Goal: Task Accomplishment & Management: Manage account settings

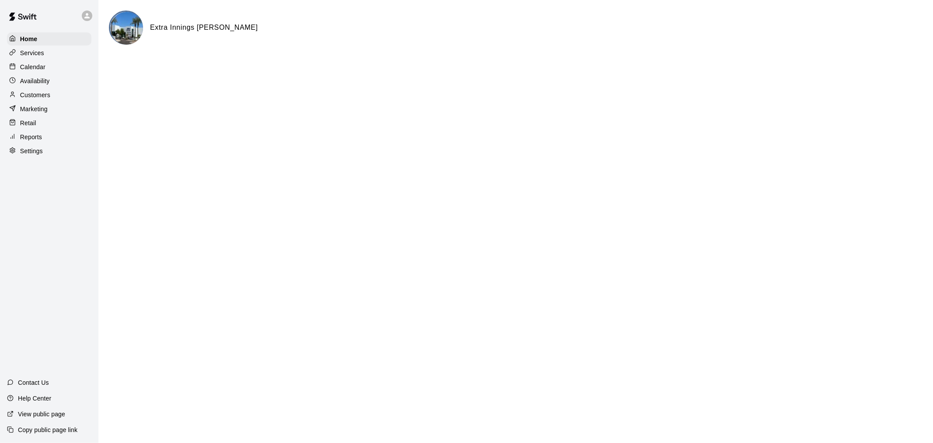
click at [22, 65] on p "Calendar" at bounding box center [32, 67] width 25 height 9
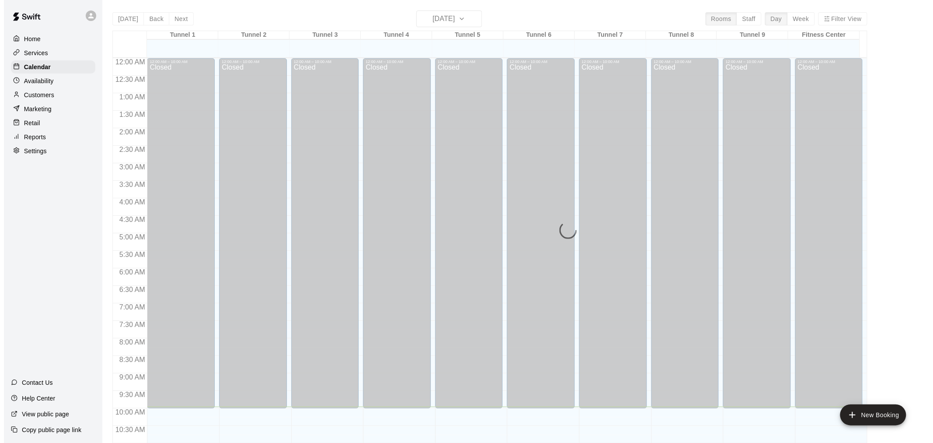
scroll to position [348, 0]
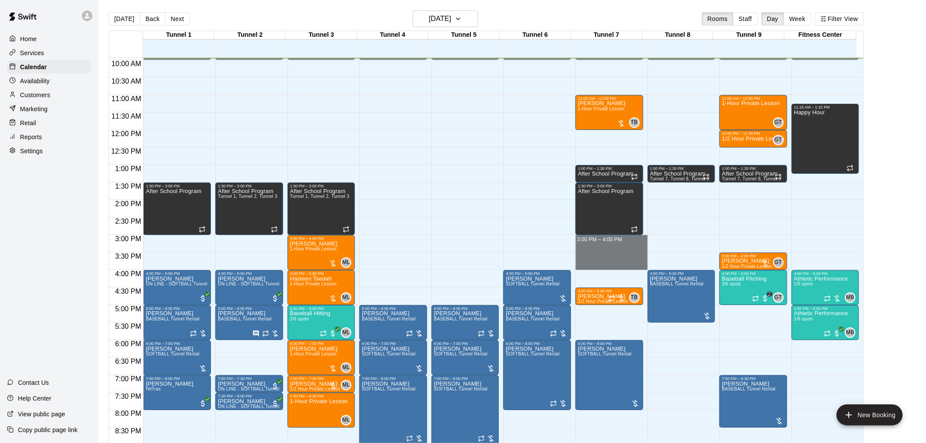
drag, startPoint x: 600, startPoint y: 237, endPoint x: 599, endPoint y: 267, distance: 29.8
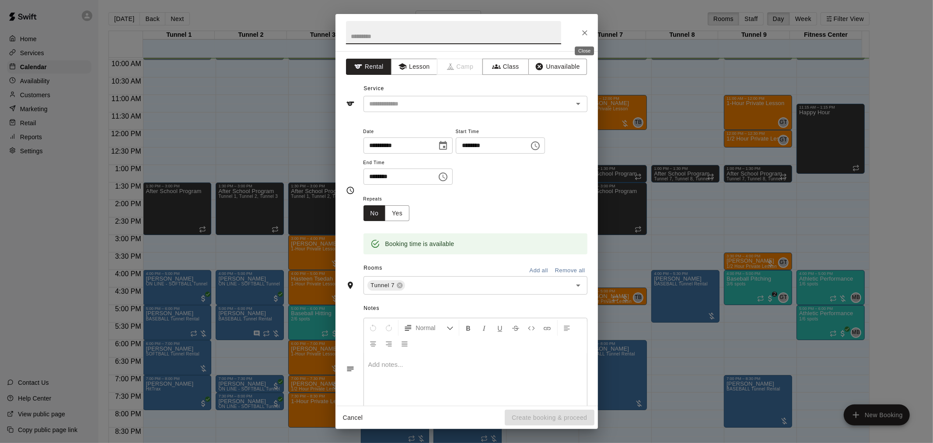
click at [591, 35] on button "Close" at bounding box center [585, 33] width 16 height 16
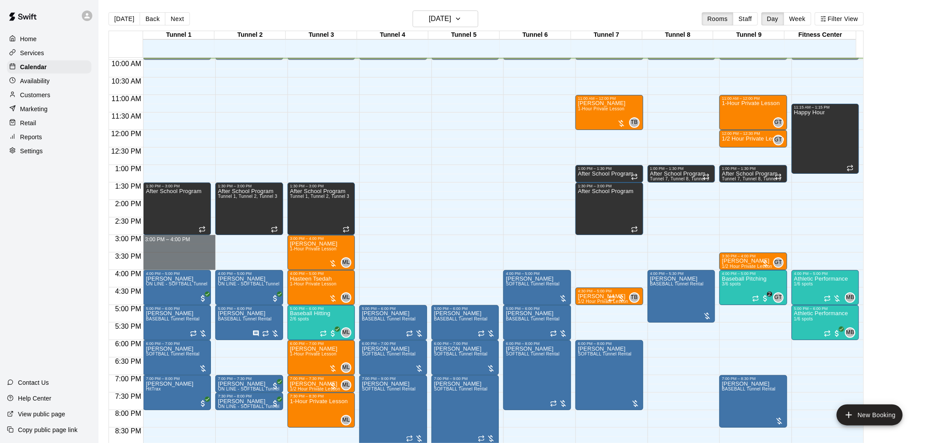
drag, startPoint x: 152, startPoint y: 238, endPoint x: 151, endPoint y: 269, distance: 31.1
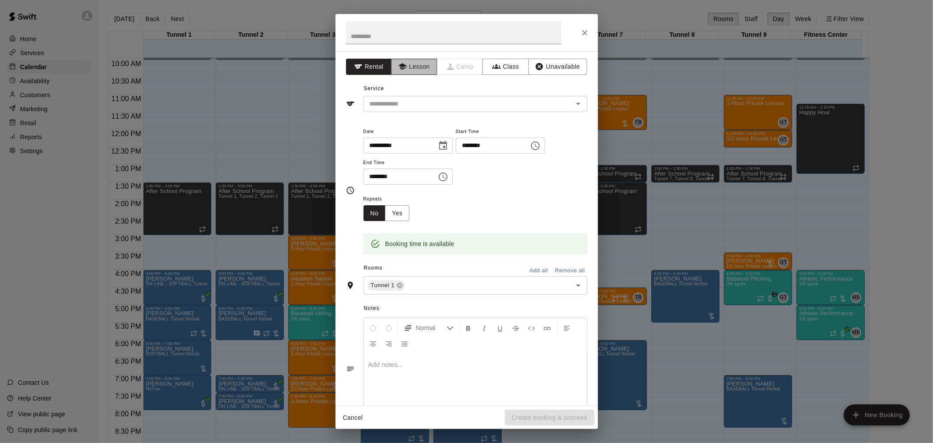
click at [405, 63] on button "Lesson" at bounding box center [414, 67] width 46 height 16
click at [422, 111] on div "​" at bounding box center [476, 104] width 224 height 16
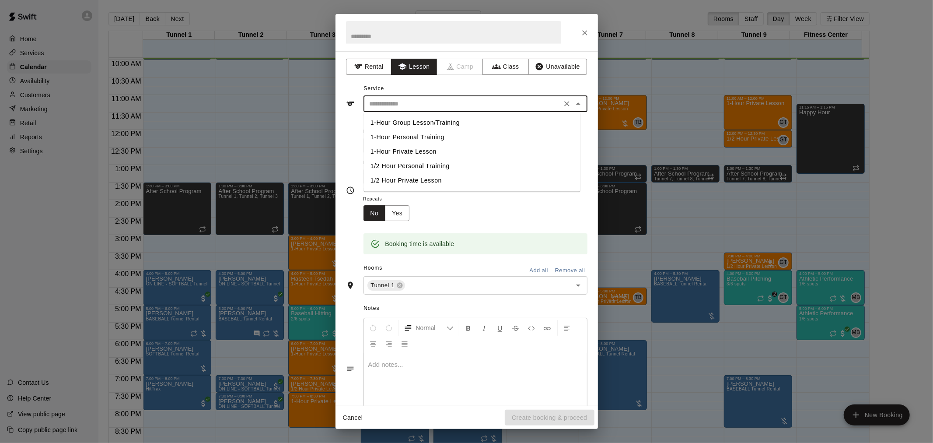
click at [417, 151] on li "1-Hour Private Lesson" at bounding box center [472, 151] width 217 height 14
type input "**********"
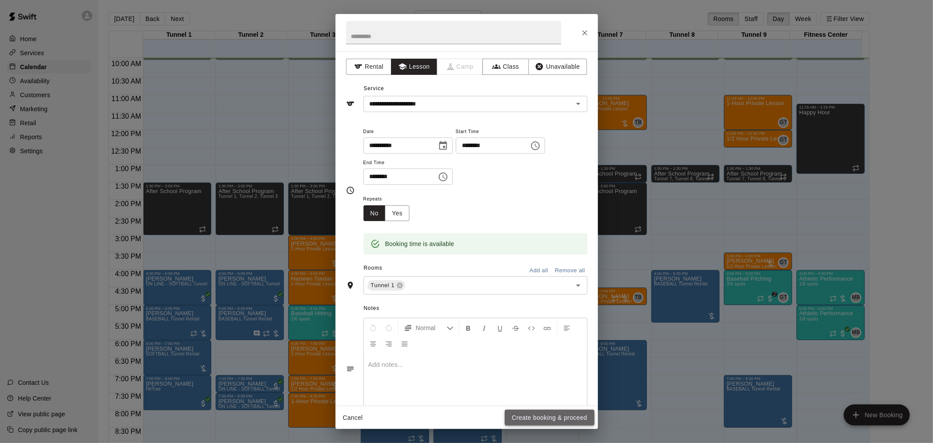
click at [519, 410] on button "Create booking & proceed" at bounding box center [549, 418] width 89 height 16
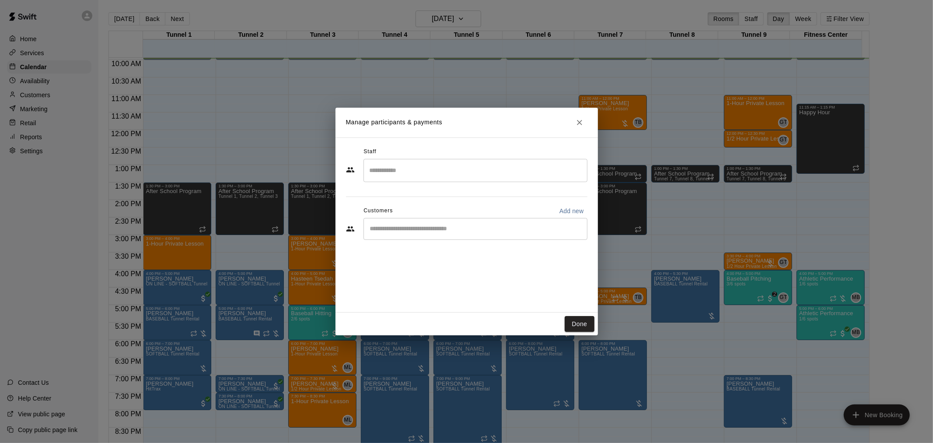
click at [442, 156] on div "Staff" at bounding box center [467, 152] width 242 height 14
click at [422, 175] on input "Search staff" at bounding box center [476, 170] width 216 height 15
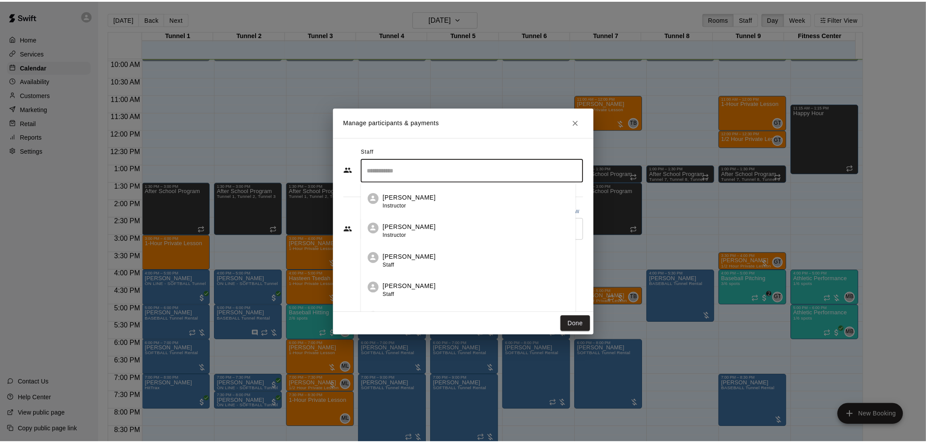
scroll to position [364, 0]
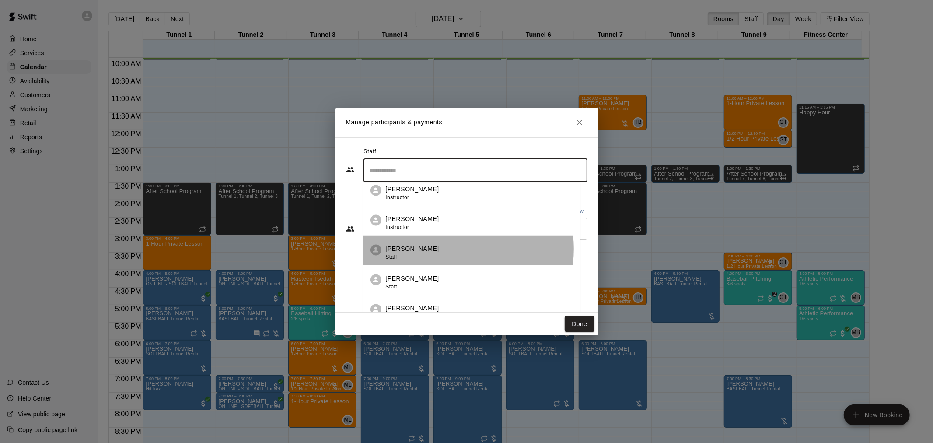
click at [429, 249] on div "[PERSON_NAME] Staff" at bounding box center [479, 253] width 187 height 17
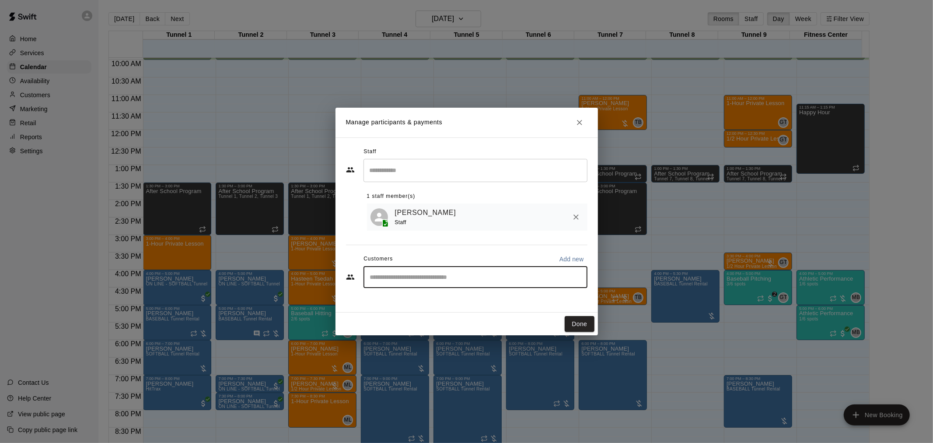
click at [419, 280] on input "Start typing to search customers..." at bounding box center [476, 277] width 216 height 9
type input "*"
type input "**********"
click at [416, 306] on span "[EMAIL_ADDRESS][DOMAIN_NAME]" at bounding box center [435, 308] width 94 height 6
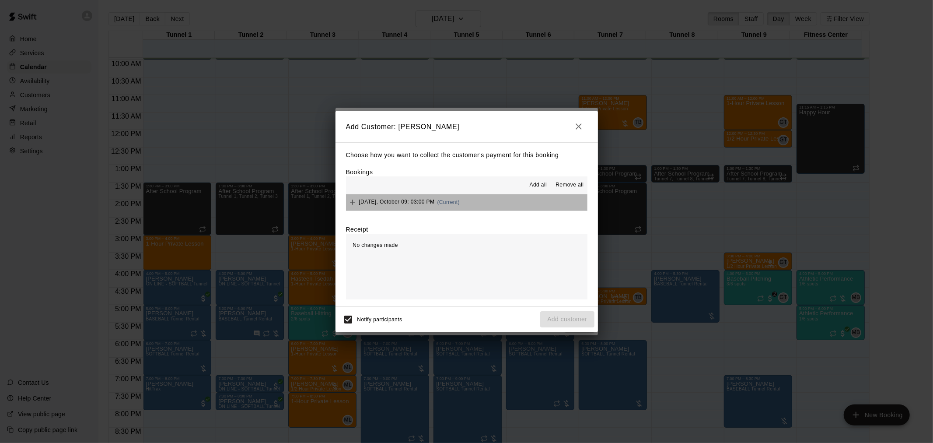
click at [516, 210] on button "[DATE], October 09: 03:00 PM (Current)" at bounding box center [467, 202] width 242 height 16
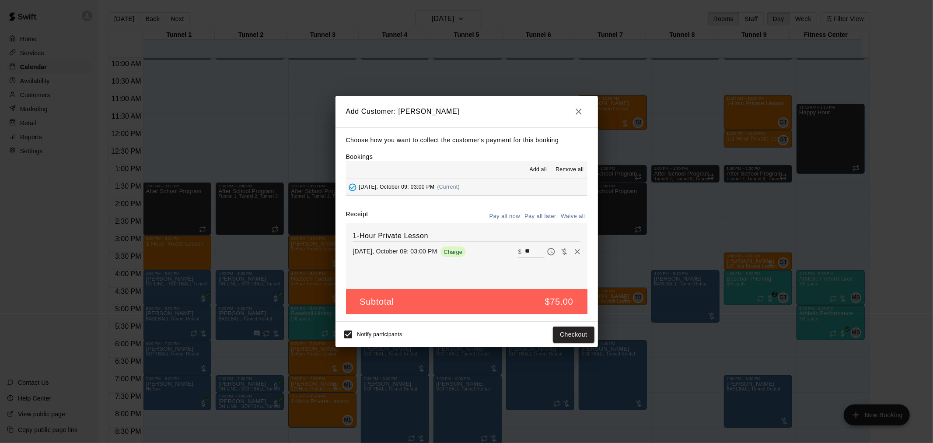
click at [543, 215] on button "Pay all later" at bounding box center [541, 217] width 36 height 14
click at [574, 330] on button "Add customer" at bounding box center [567, 334] width 54 height 16
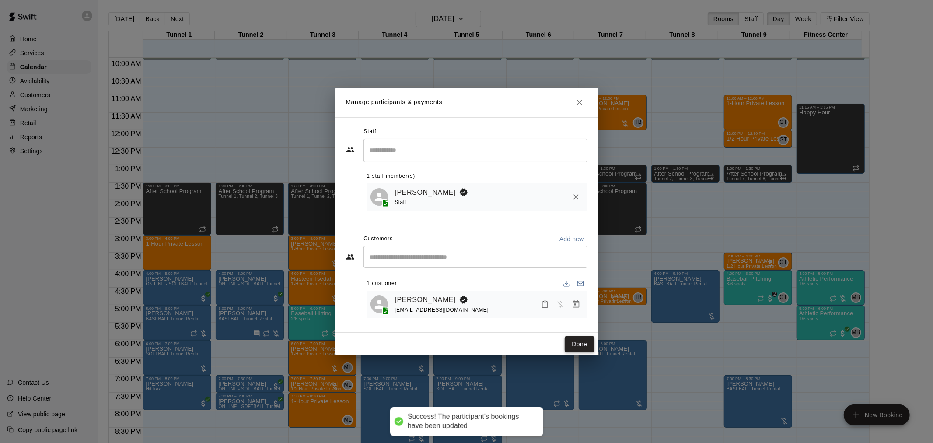
click at [582, 347] on button "Done" at bounding box center [579, 344] width 29 height 16
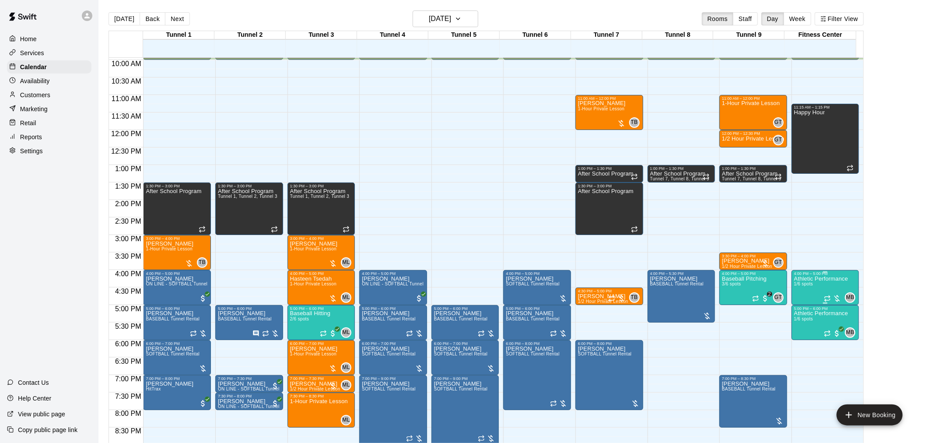
click at [808, 279] on p "Athletic Performance" at bounding box center [821, 279] width 54 height 0
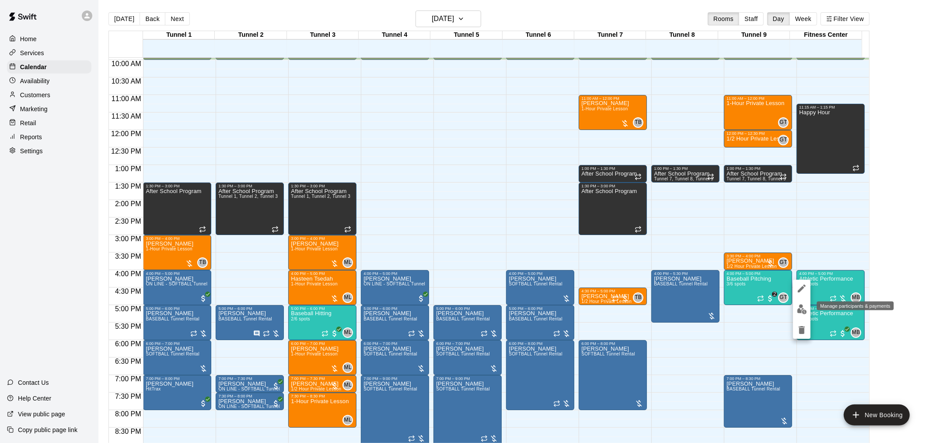
click at [801, 309] on img "edit" at bounding box center [802, 309] width 10 height 10
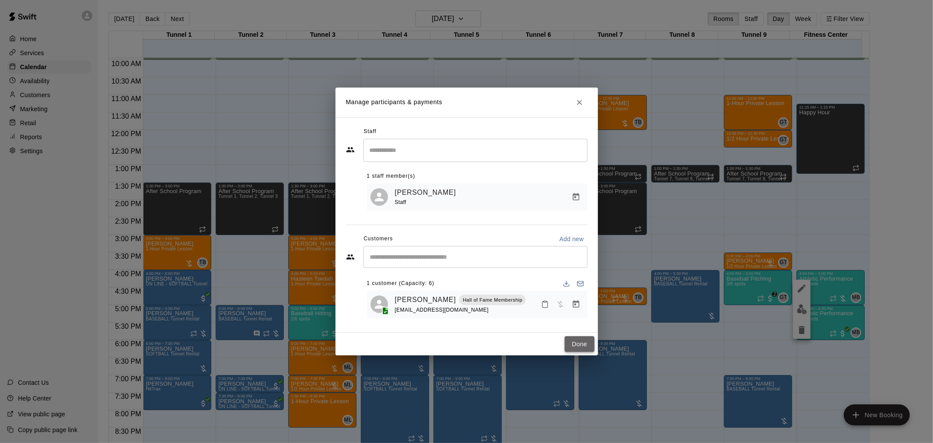
click at [586, 347] on button "Done" at bounding box center [579, 344] width 29 height 16
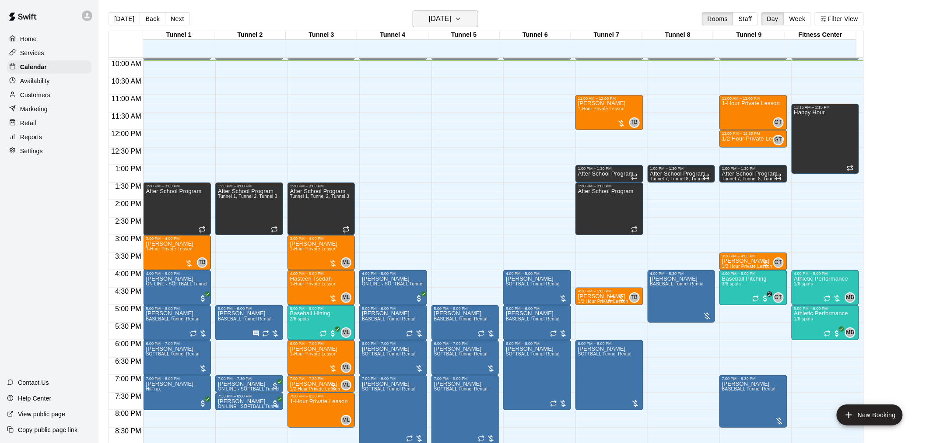
click at [462, 21] on icon "button" at bounding box center [458, 19] width 7 height 11
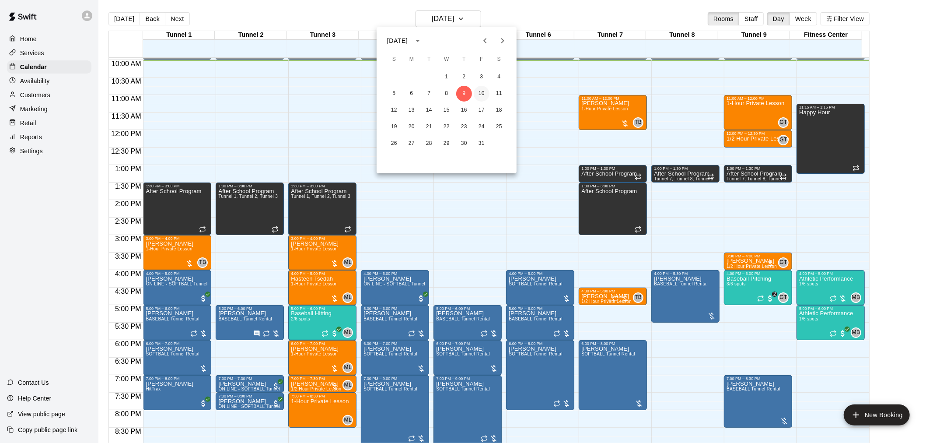
click at [480, 91] on button "10" at bounding box center [482, 94] width 16 height 16
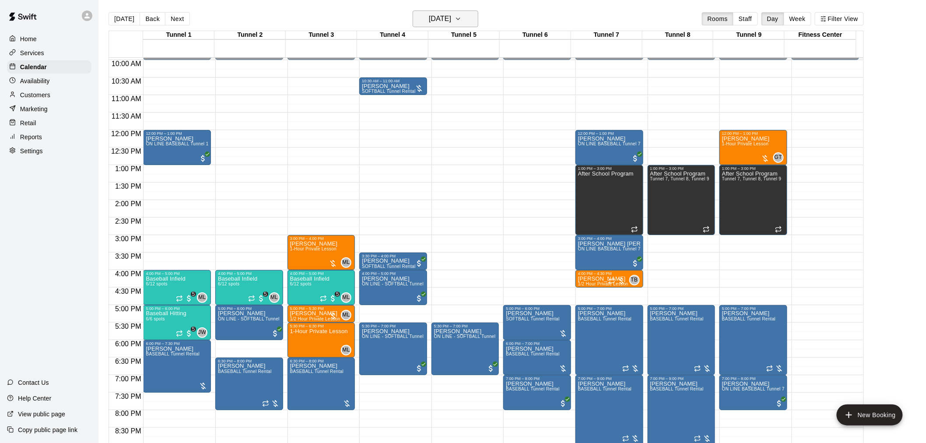
click at [442, 16] on h6 "[DATE]" at bounding box center [440, 19] width 22 height 12
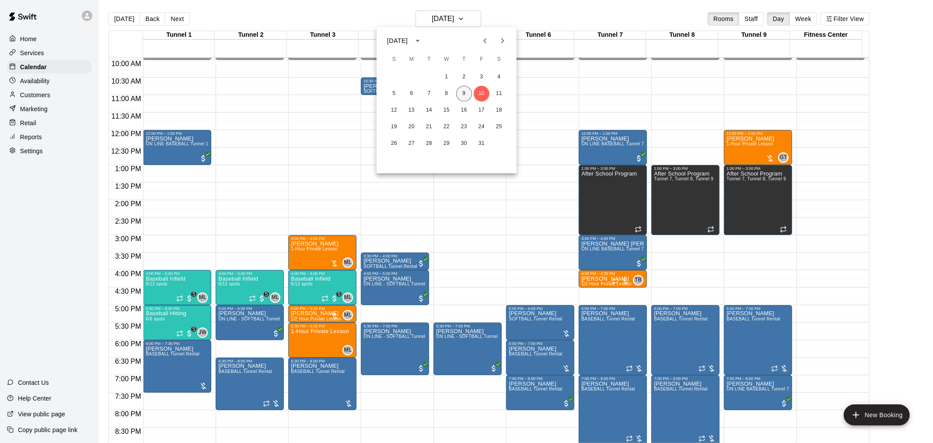
click at [464, 90] on button "9" at bounding box center [464, 94] width 16 height 16
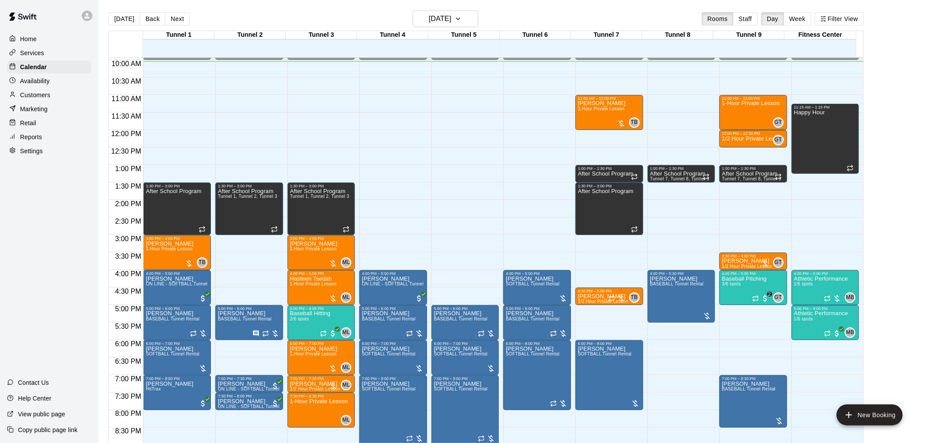
drag, startPoint x: 456, startPoint y: 16, endPoint x: 346, endPoint y: 20, distance: 110.4
click at [346, 20] on div "[DATE] Back [DATE][DATE] Rooms Staff Day Week Filter View" at bounding box center [486, 21] width 755 height 20
click at [54, 50] on div "Services" at bounding box center [49, 52] width 84 height 13
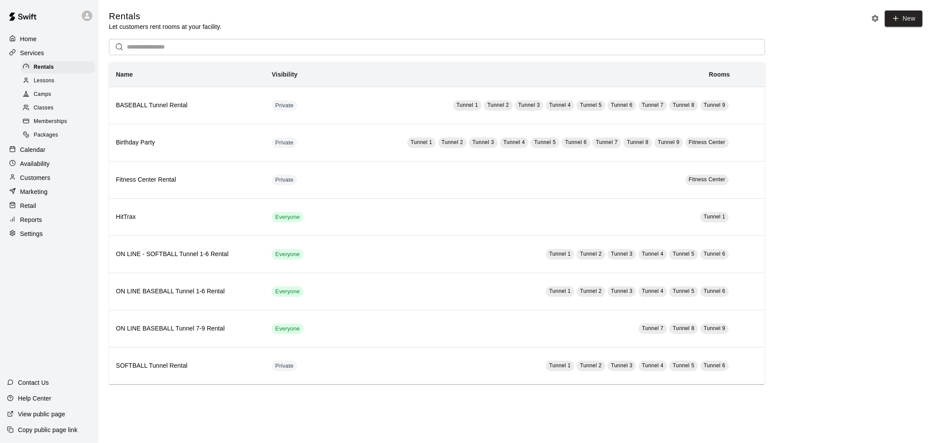
click at [57, 155] on div "Calendar" at bounding box center [49, 149] width 84 height 13
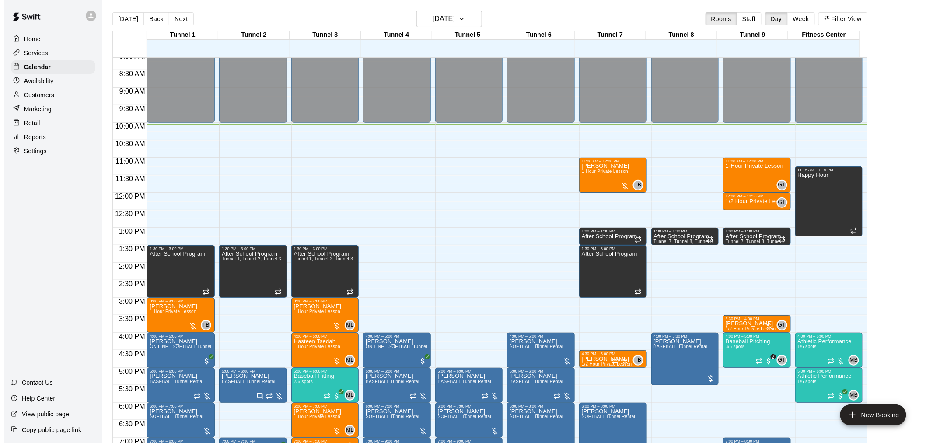
scroll to position [303, 0]
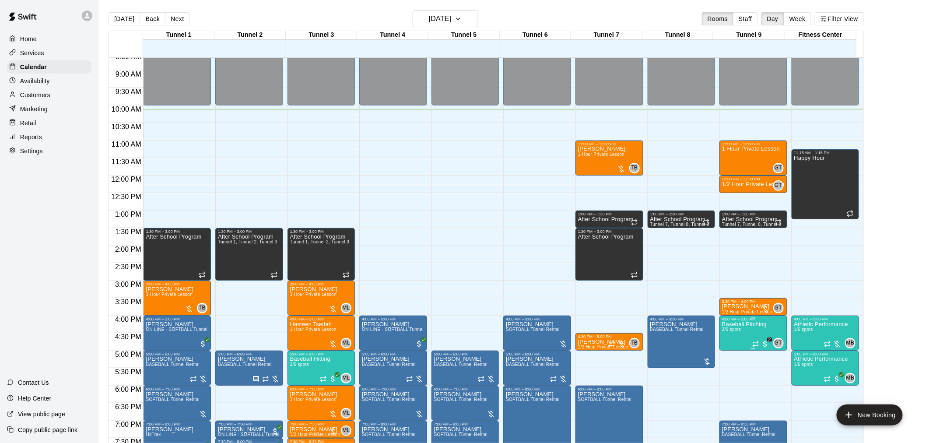
click at [749, 324] on p "Baseball Pitching" at bounding box center [744, 324] width 45 height 0
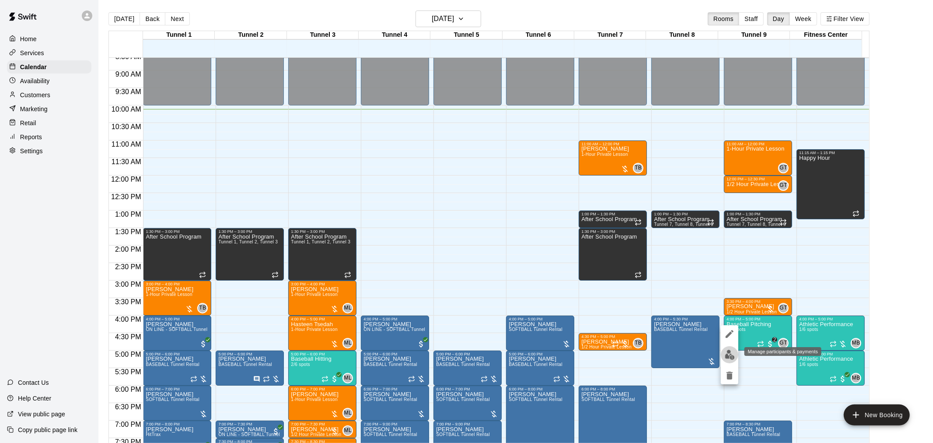
click at [729, 352] on img "edit" at bounding box center [730, 355] width 10 height 10
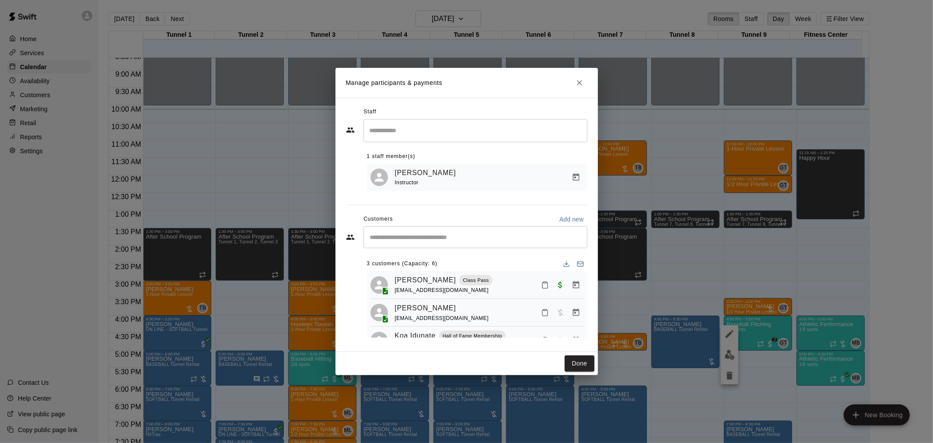
scroll to position [25, 0]
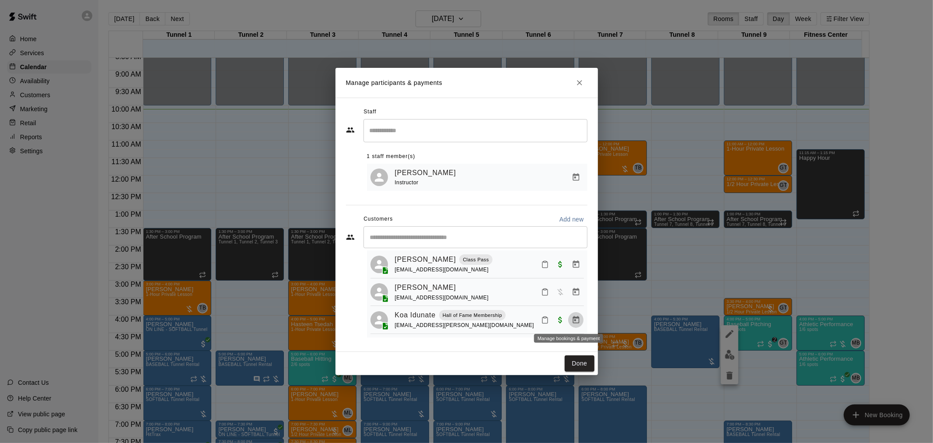
click at [572, 319] on icon "Manage bookings & payment" at bounding box center [576, 320] width 9 height 9
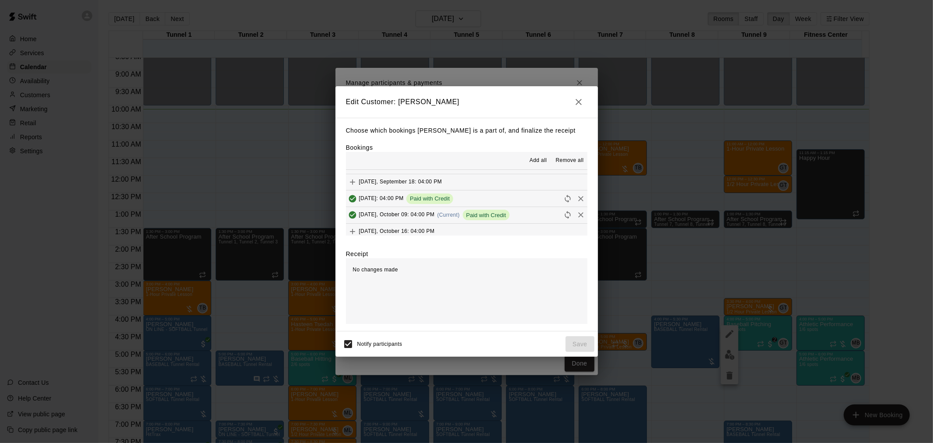
scroll to position [680, 0]
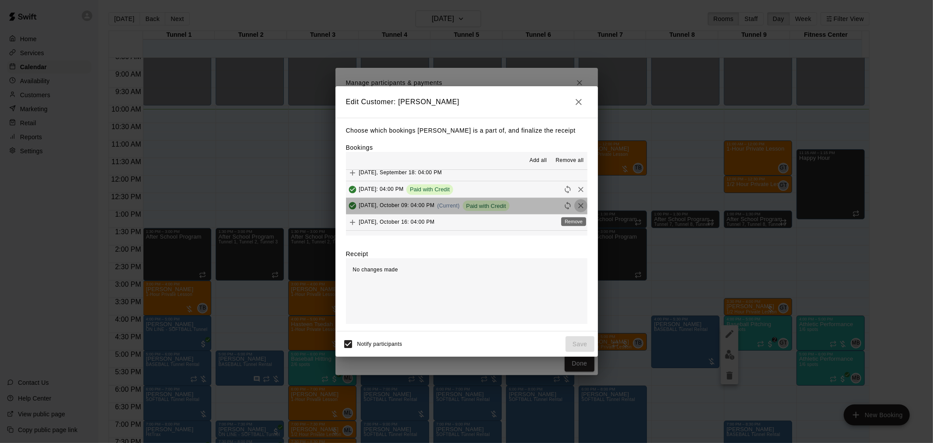
click at [578, 208] on icon "Remove" at bounding box center [581, 205] width 9 height 9
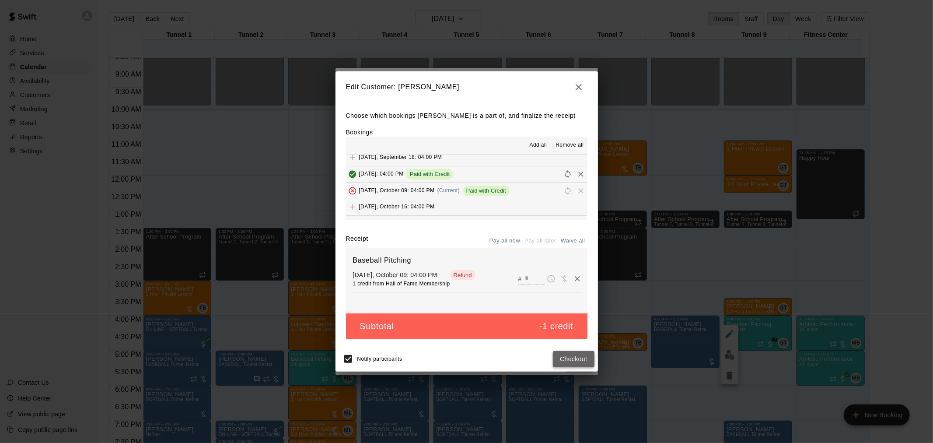
click at [569, 357] on button "Checkout" at bounding box center [573, 359] width 41 height 16
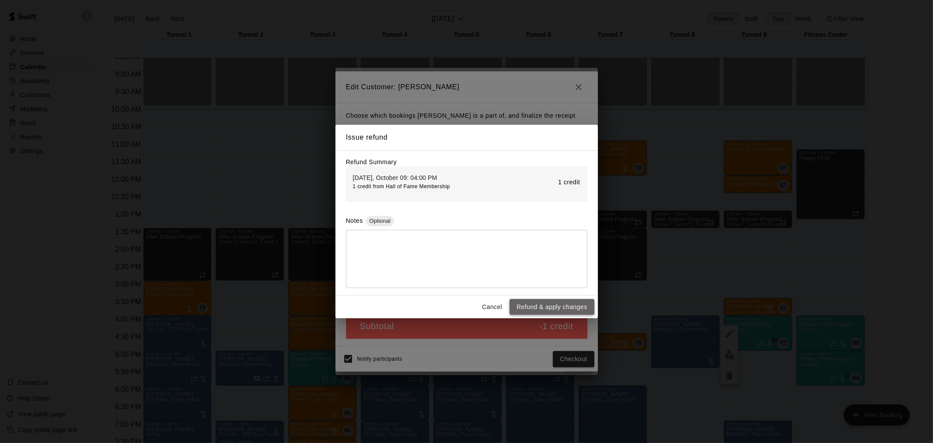
click at [547, 308] on button "Refund & apply changes" at bounding box center [552, 307] width 84 height 16
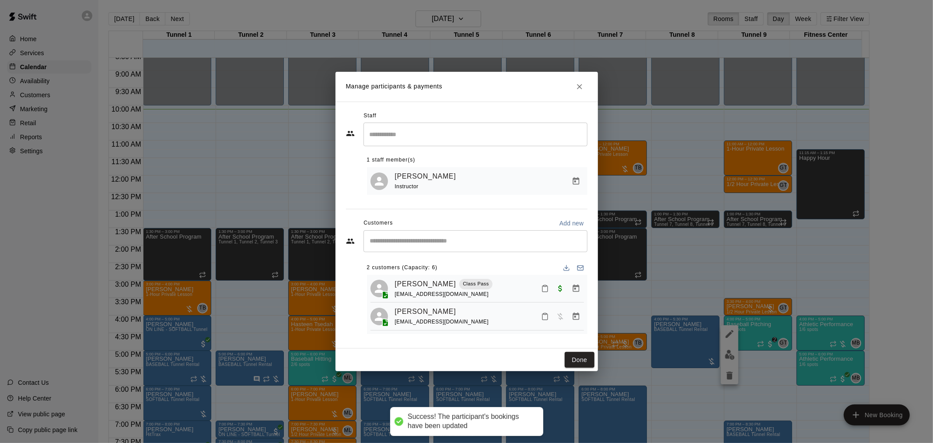
scroll to position [0, 0]
click at [581, 79] on button "Close" at bounding box center [580, 87] width 16 height 16
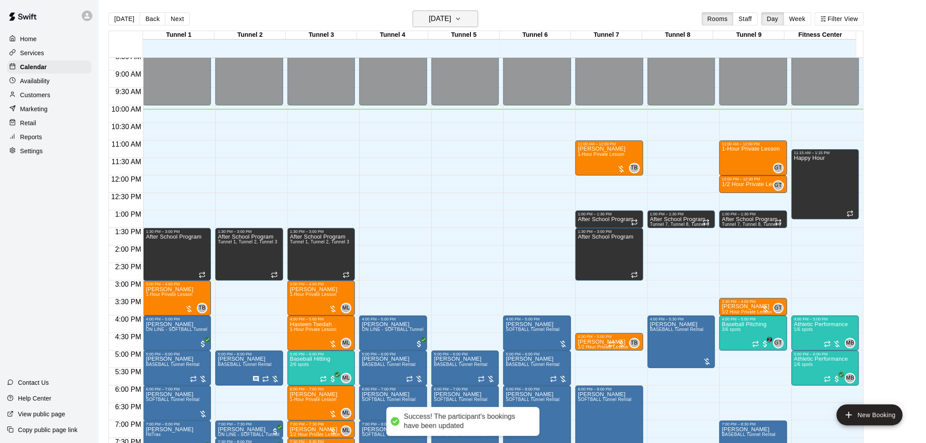
click at [446, 13] on h6 "[DATE]" at bounding box center [440, 19] width 22 height 12
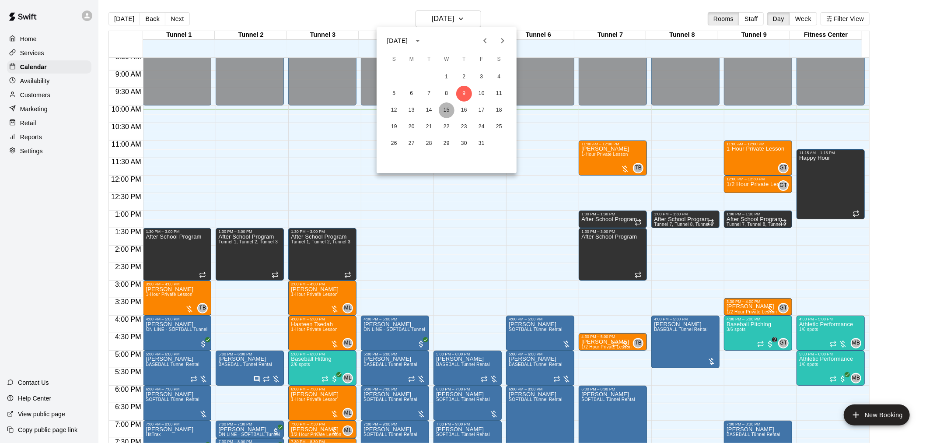
click at [450, 112] on button "15" at bounding box center [447, 110] width 16 height 16
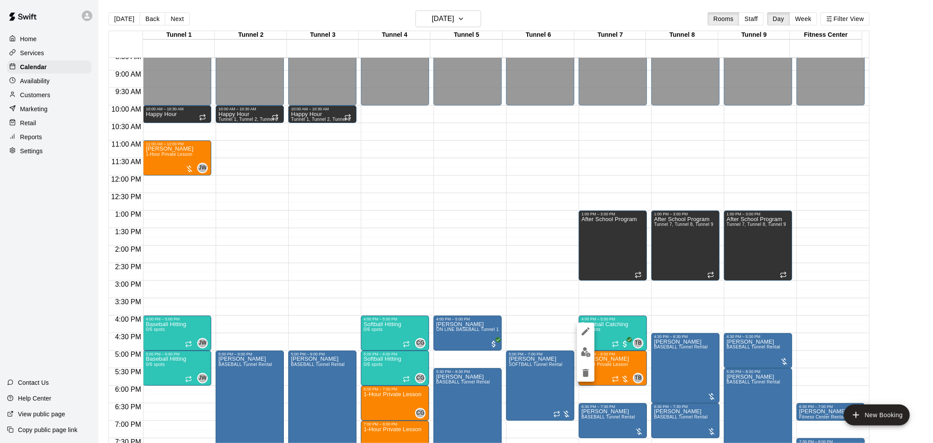
click at [582, 351] on img "edit" at bounding box center [586, 352] width 10 height 10
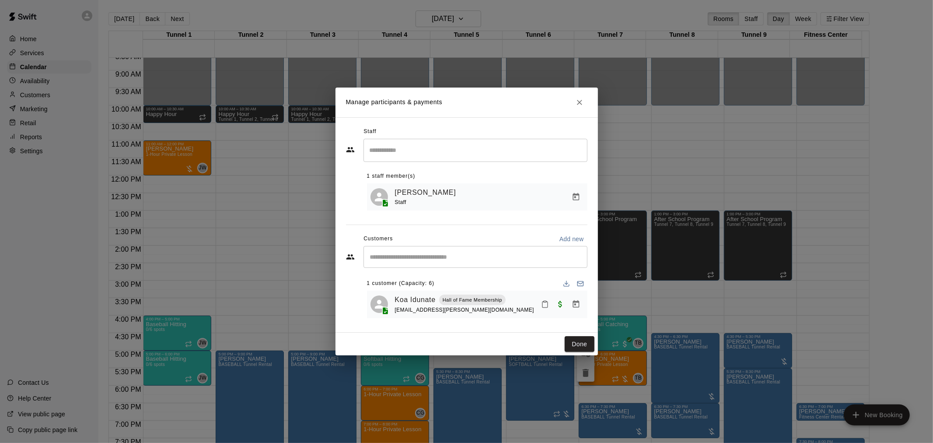
click at [587, 298] on div "[PERSON_NAME] Hall of Fame Membership [EMAIL_ADDRESS][PERSON_NAME][DOMAIN_NAME]" at bounding box center [477, 305] width 221 height 28
click at [570, 307] on button "Manage bookings & payment" at bounding box center [576, 304] width 16 height 16
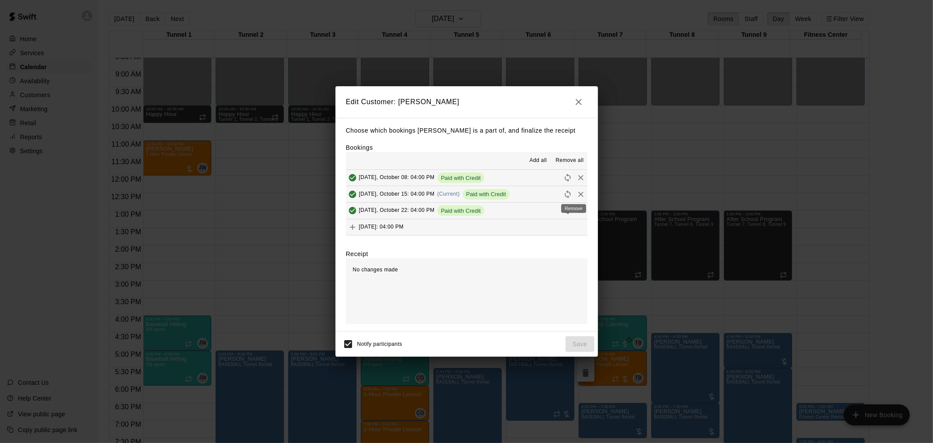
click at [579, 194] on icon "Remove" at bounding box center [581, 194] width 5 height 5
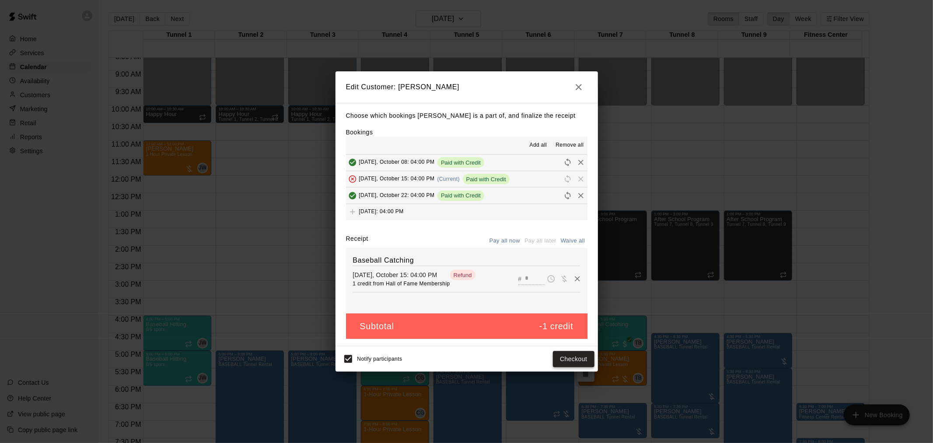
click at [575, 360] on button "Checkout" at bounding box center [573, 359] width 41 height 16
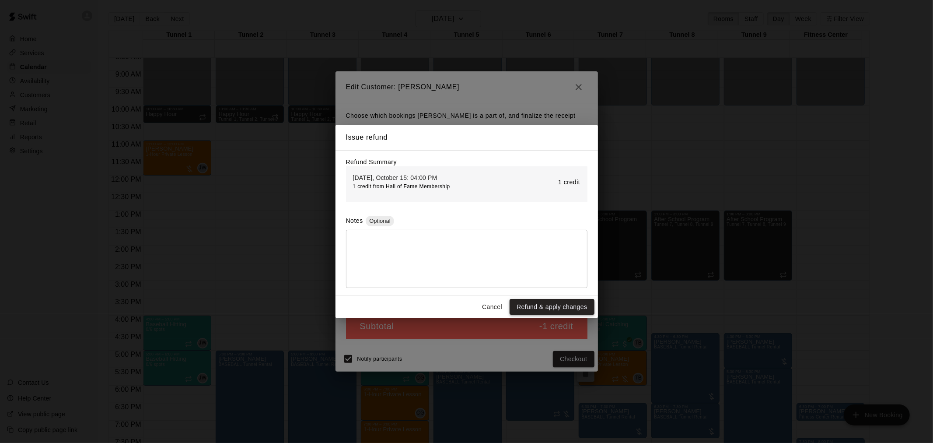
click at [558, 304] on button "Refund & apply changes" at bounding box center [552, 307] width 84 height 16
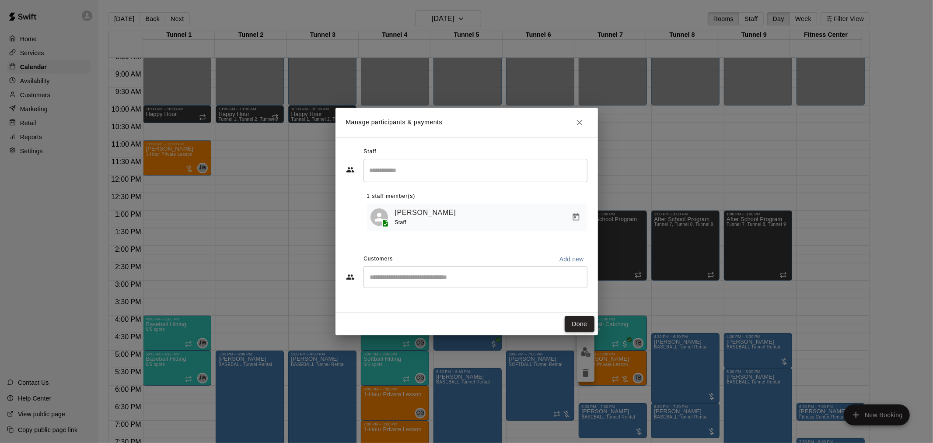
click at [579, 326] on button "Done" at bounding box center [579, 324] width 29 height 16
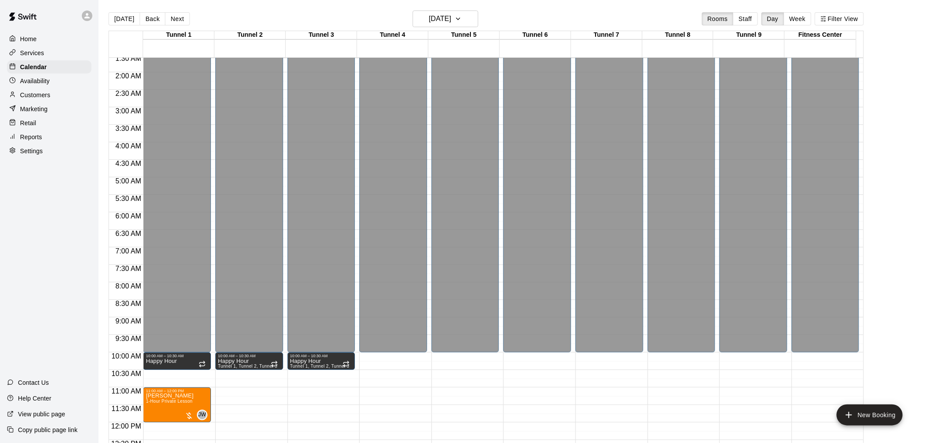
scroll to position [7, 0]
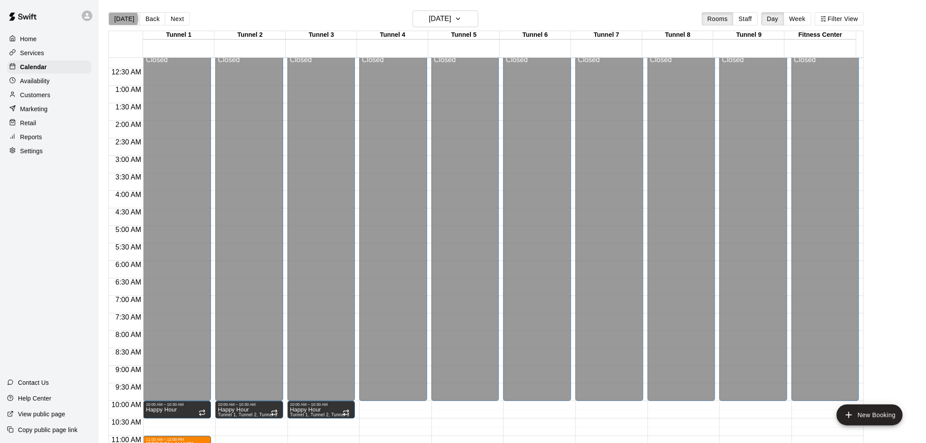
click at [123, 19] on button "[DATE]" at bounding box center [125, 18] width 32 height 13
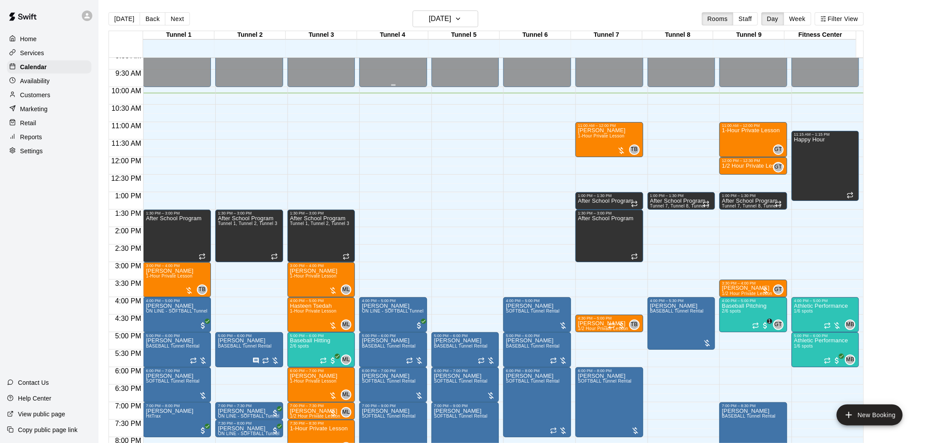
scroll to position [348, 0]
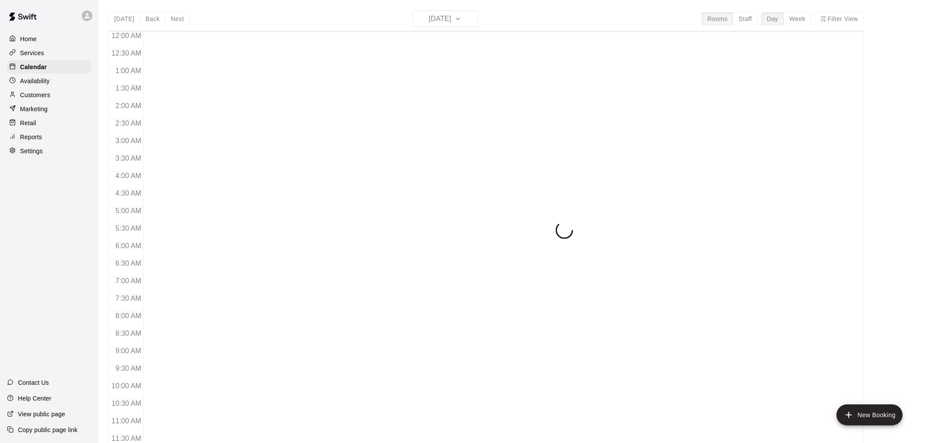
scroll to position [361, 0]
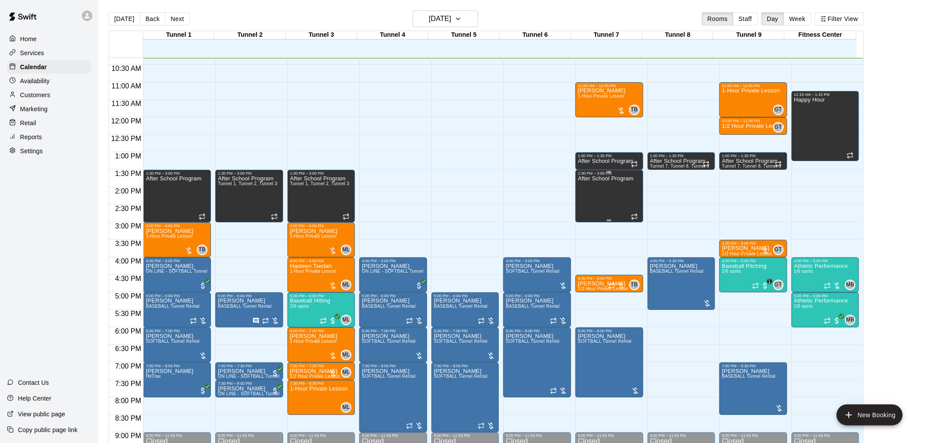
click at [599, 185] on div "After School Program" at bounding box center [606, 396] width 56 height 443
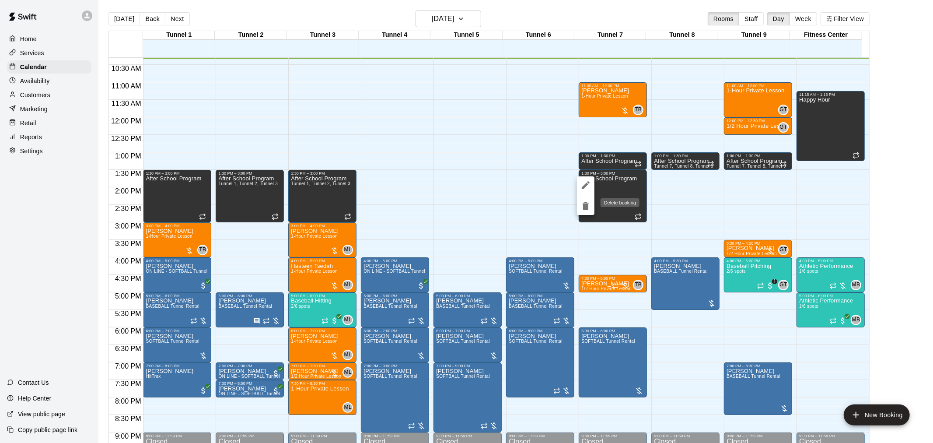
click at [583, 207] on icon "delete" at bounding box center [586, 206] width 11 height 11
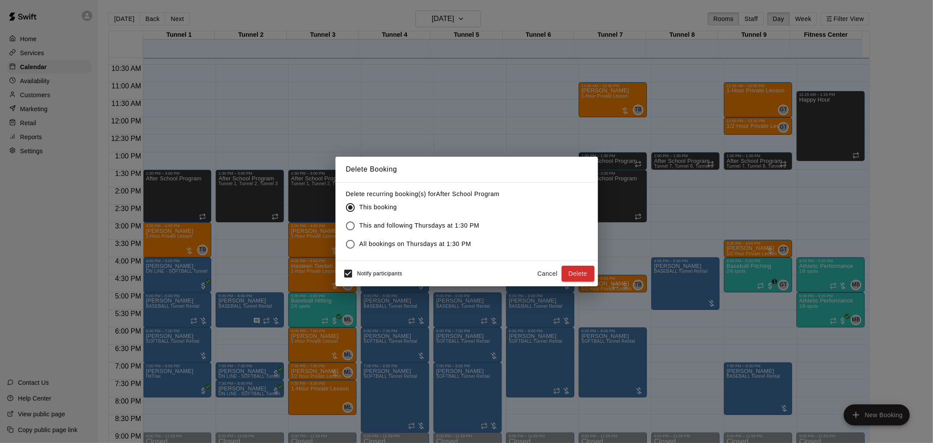
click at [582, 273] on button "Delete" at bounding box center [578, 274] width 33 height 16
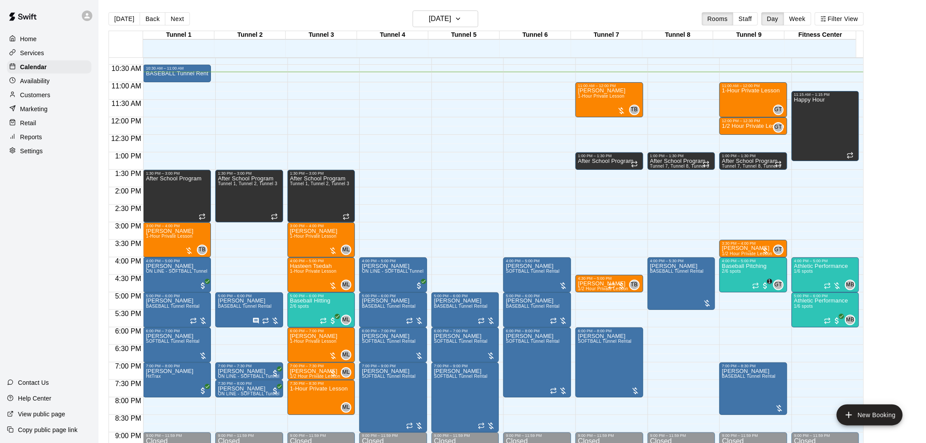
click at [42, 51] on p "Services" at bounding box center [32, 53] width 24 height 9
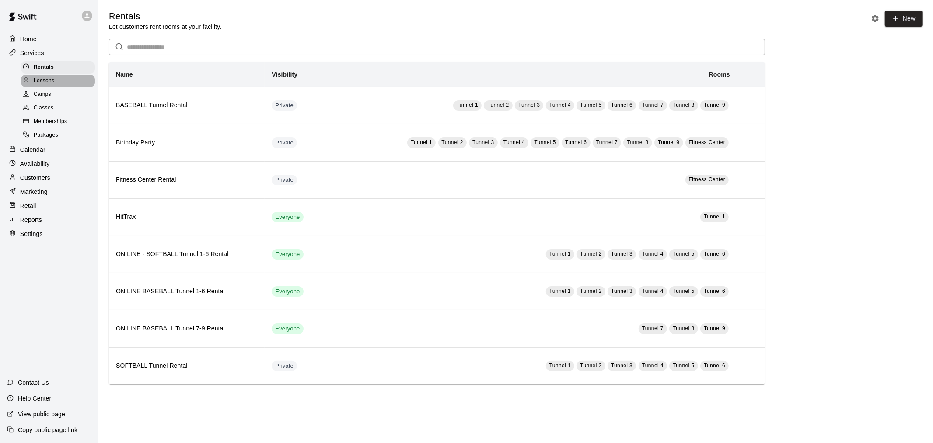
click at [41, 87] on div "Lessons" at bounding box center [58, 81] width 74 height 12
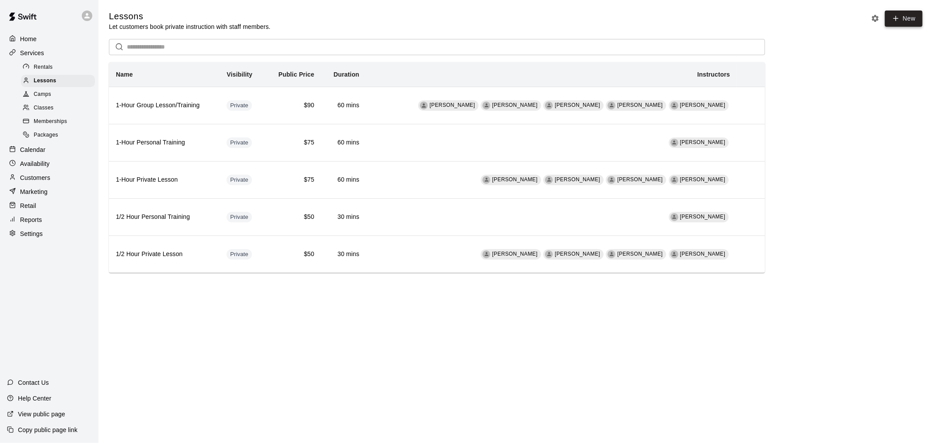
click at [907, 16] on link "New" at bounding box center [904, 19] width 38 height 16
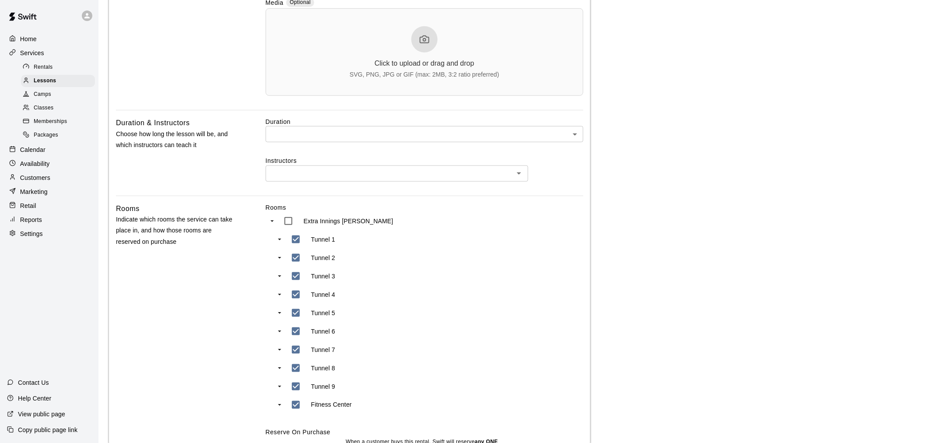
scroll to position [291, 0]
click at [364, 135] on body "Home Services Rentals Lessons Camps Classes Memberships Packages Calendar Avail…" at bounding box center [463, 182] width 926 height 947
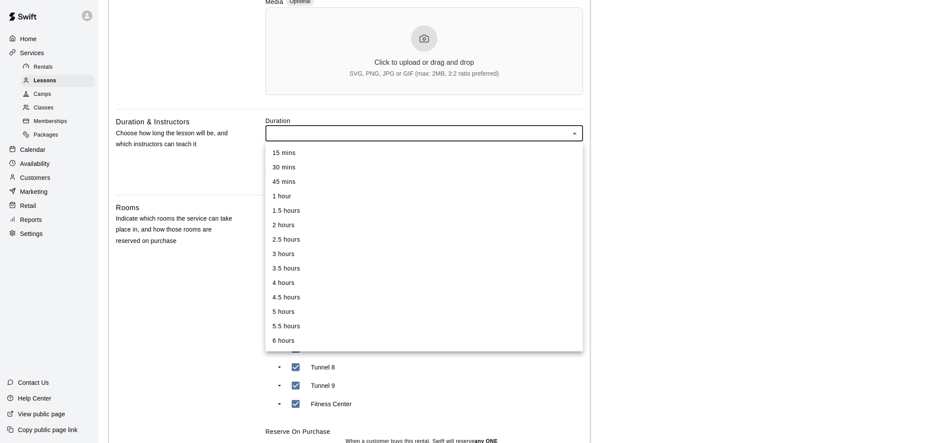
click at [364, 135] on div at bounding box center [466, 221] width 933 height 443
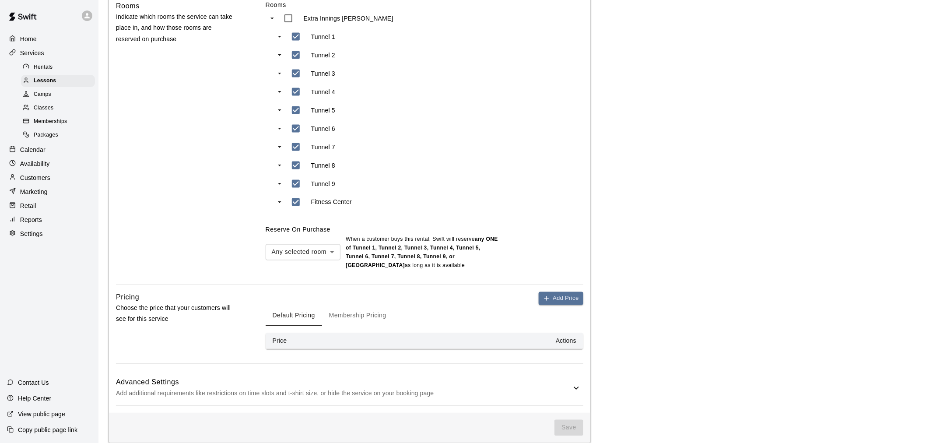
scroll to position [505, 0]
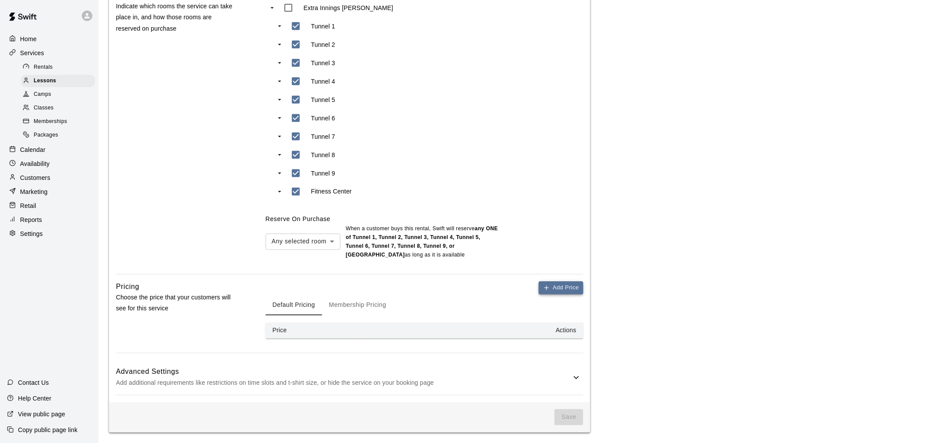
click at [568, 286] on button "Add Price" at bounding box center [561, 288] width 45 height 14
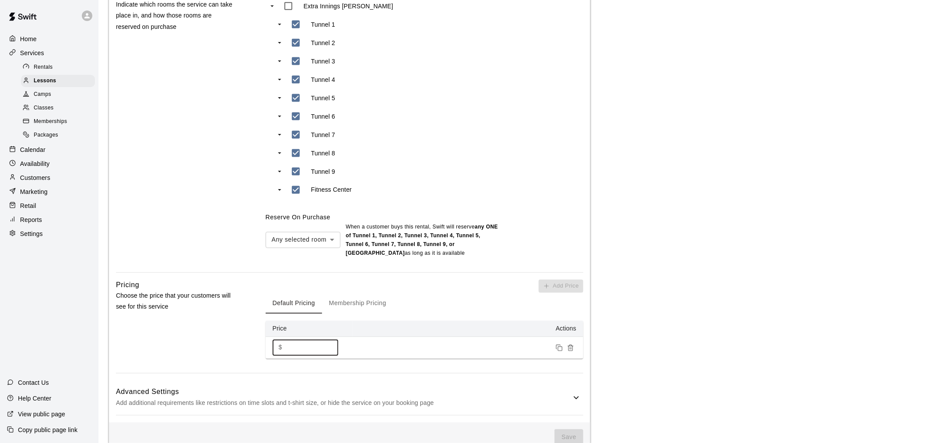
click at [313, 347] on input "*" at bounding box center [312, 348] width 53 height 16
type input "***"
click at [354, 302] on button "Membership Pricing" at bounding box center [357, 303] width 71 height 21
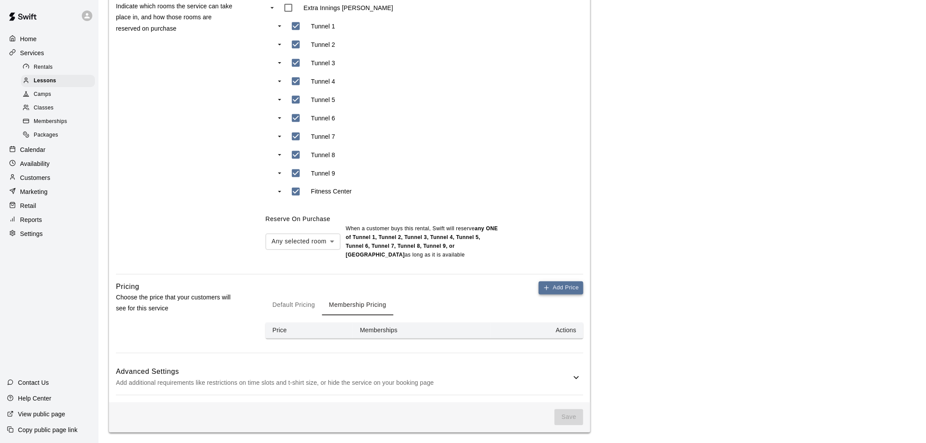
click at [558, 287] on button "Add Price" at bounding box center [561, 288] width 45 height 14
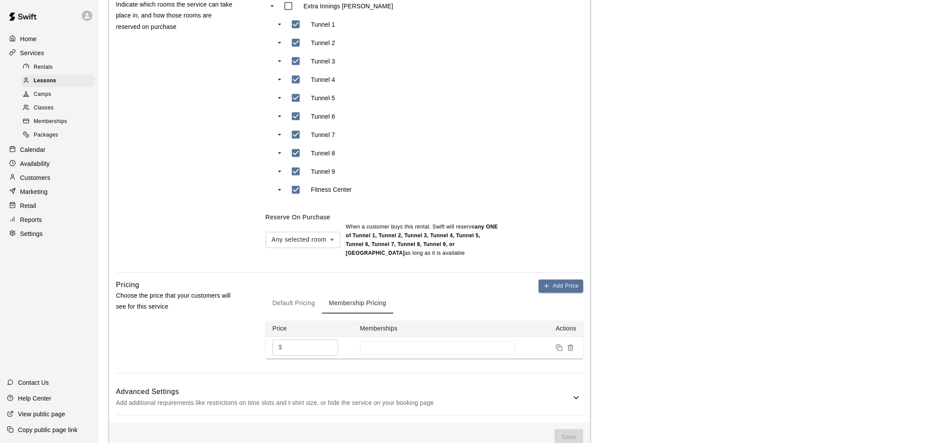
click at [288, 354] on input "*" at bounding box center [312, 348] width 53 height 16
type input "**"
click at [283, 300] on button "Default Pricing" at bounding box center [294, 303] width 56 height 21
click at [335, 305] on button "Membership Pricing" at bounding box center [357, 303] width 71 height 21
click at [565, 348] on button "Remove price" at bounding box center [570, 347] width 11 height 11
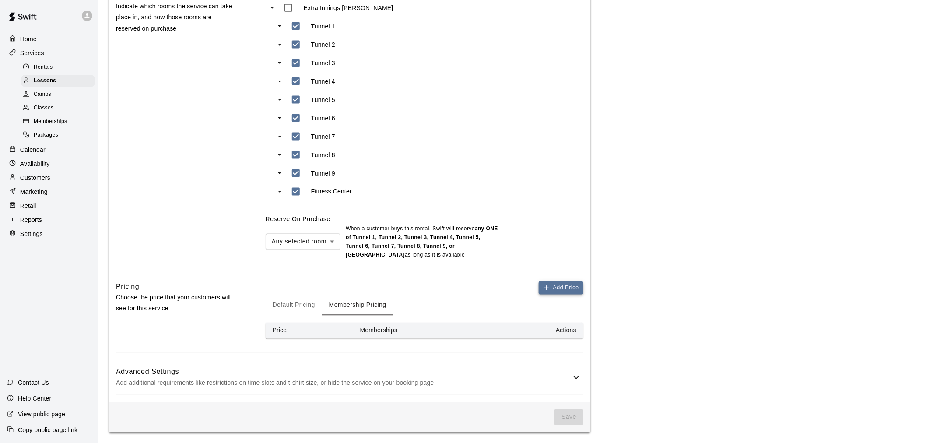
click at [580, 294] on button "Add Price" at bounding box center [561, 288] width 45 height 14
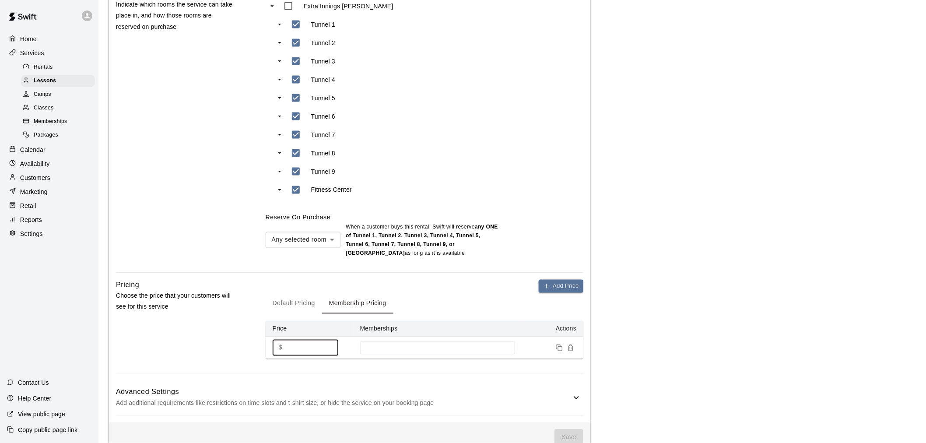
click at [302, 348] on input "*" at bounding box center [312, 348] width 53 height 16
type input "**"
click at [560, 350] on icon "Duplicate price" at bounding box center [559, 347] width 7 height 7
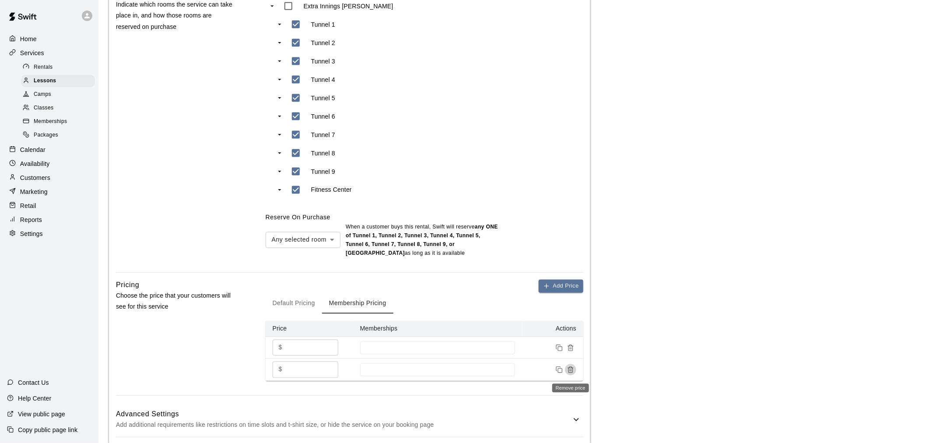
click at [572, 370] on icon "Remove price" at bounding box center [570, 369] width 7 height 7
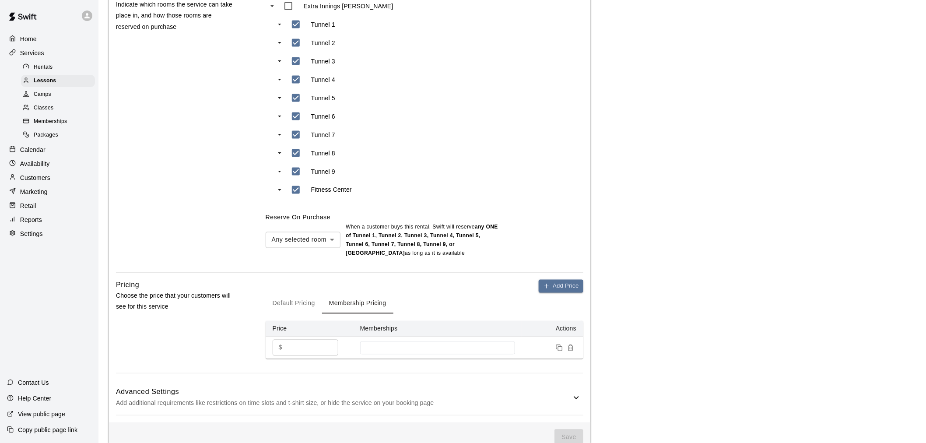
click at [572, 351] on icon "Remove price" at bounding box center [570, 348] width 4 height 5
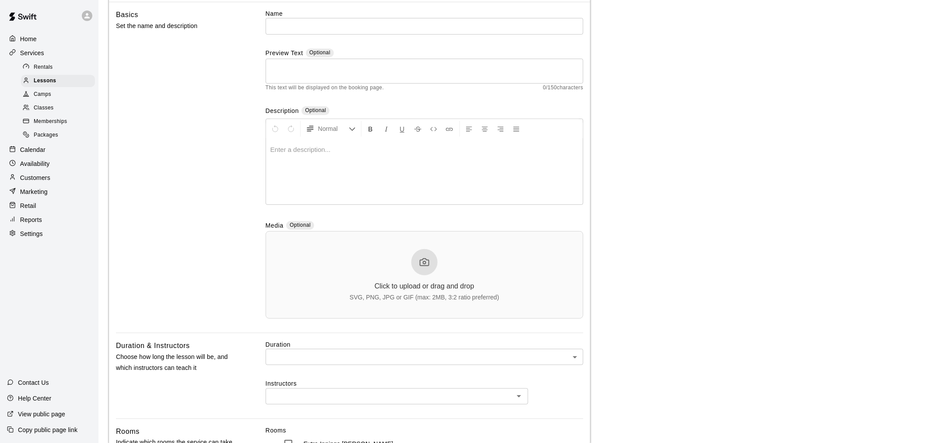
scroll to position [0, 0]
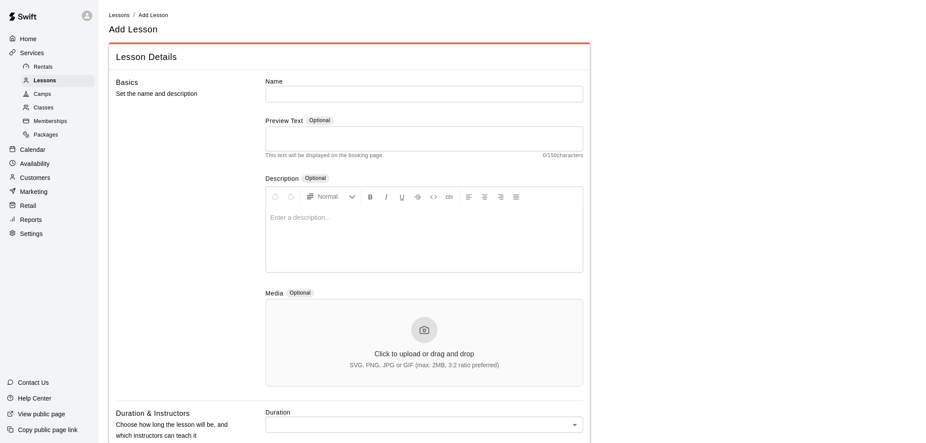
click at [46, 65] on span "Rentals" at bounding box center [43, 67] width 19 height 9
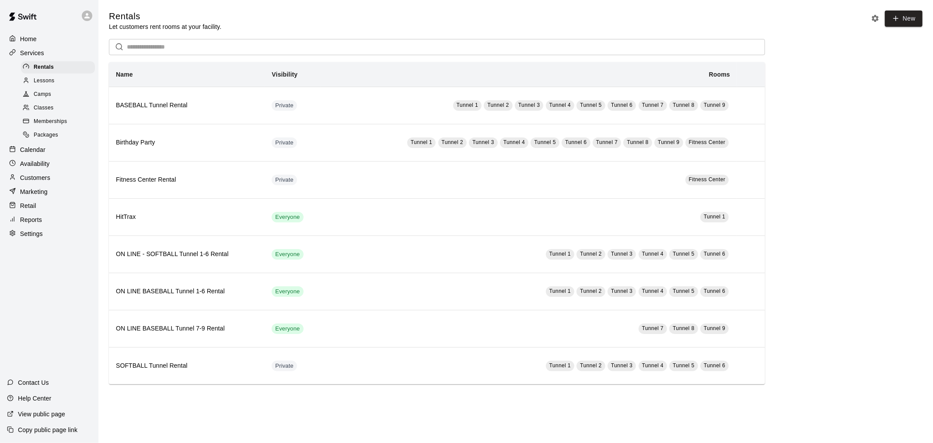
click at [67, 156] on div "Calendar" at bounding box center [49, 149] width 84 height 13
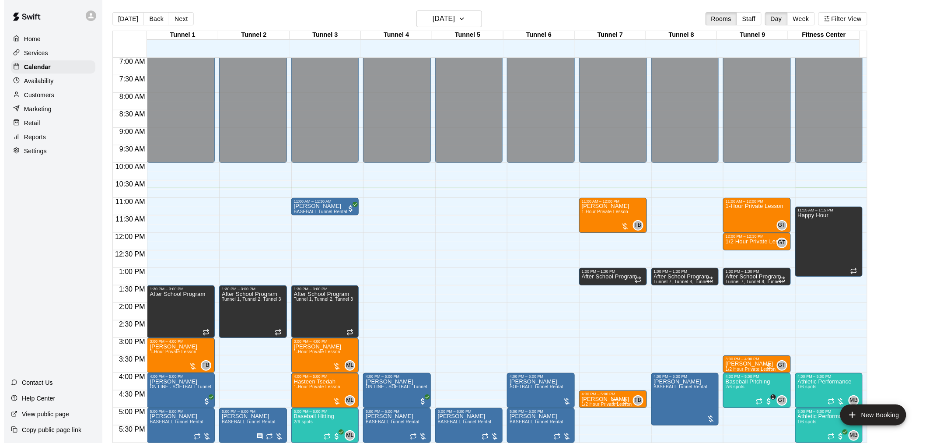
scroll to position [230, 0]
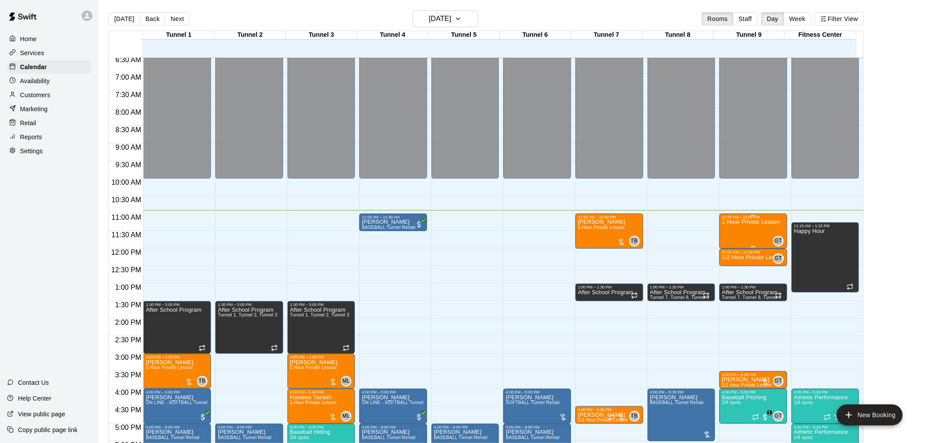
click at [752, 232] on div "1-Hour Private Lesson" at bounding box center [751, 440] width 58 height 443
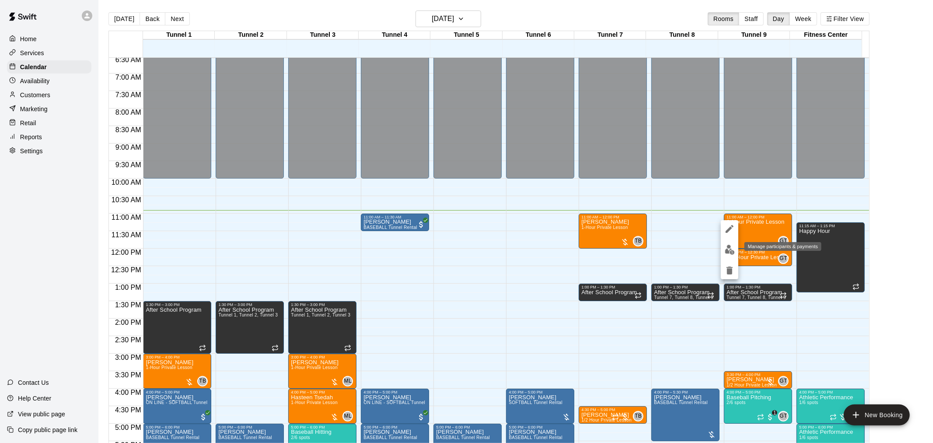
click at [733, 243] on button "edit" at bounding box center [730, 249] width 18 height 17
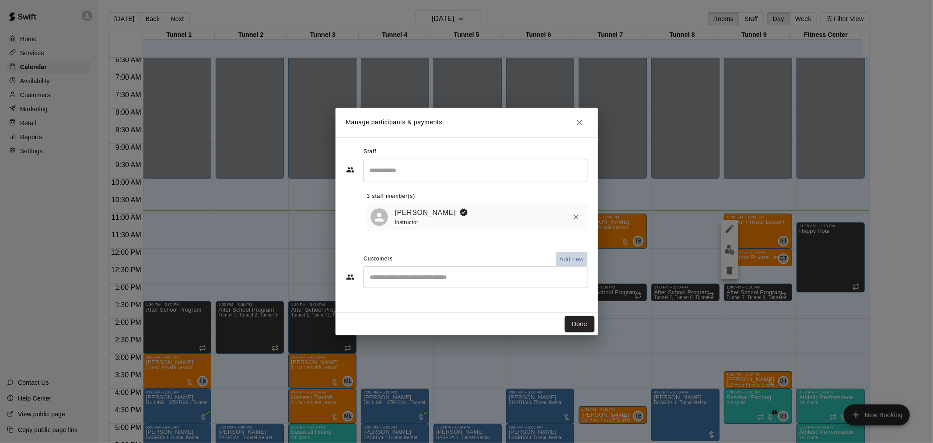
click at [580, 262] on p "Add new" at bounding box center [572, 259] width 25 height 9
select select "**"
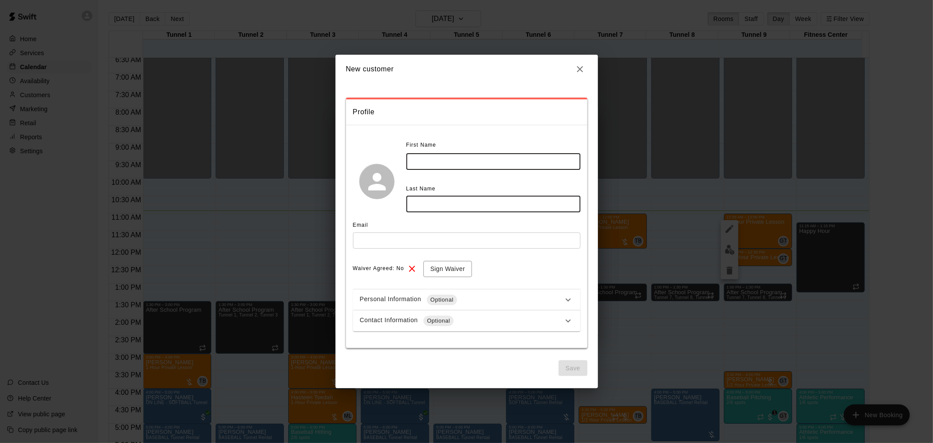
click at [456, 160] on input "text" at bounding box center [494, 162] width 174 height 16
type input "******"
type input "********"
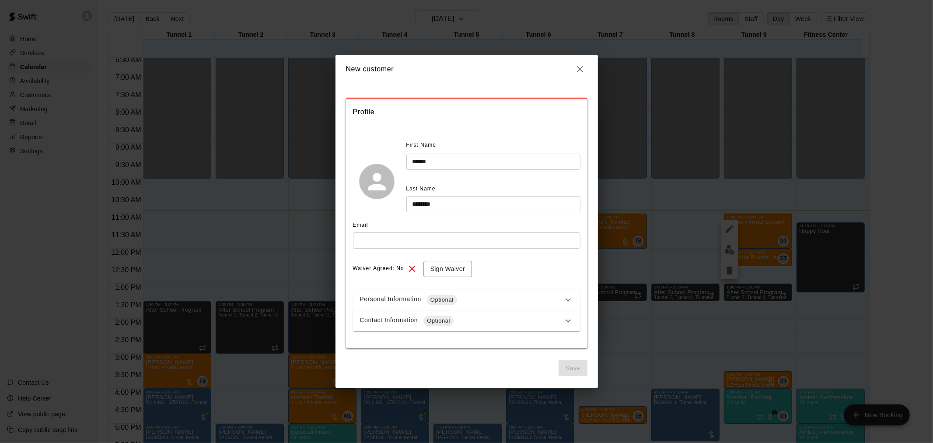
click at [390, 228] on div "Email" at bounding box center [467, 225] width 228 height 14
click at [388, 238] on input "text" at bounding box center [467, 240] width 228 height 16
type input "*"
type input "**********"
click at [453, 266] on button "Sign Waiver" at bounding box center [448, 269] width 49 height 16
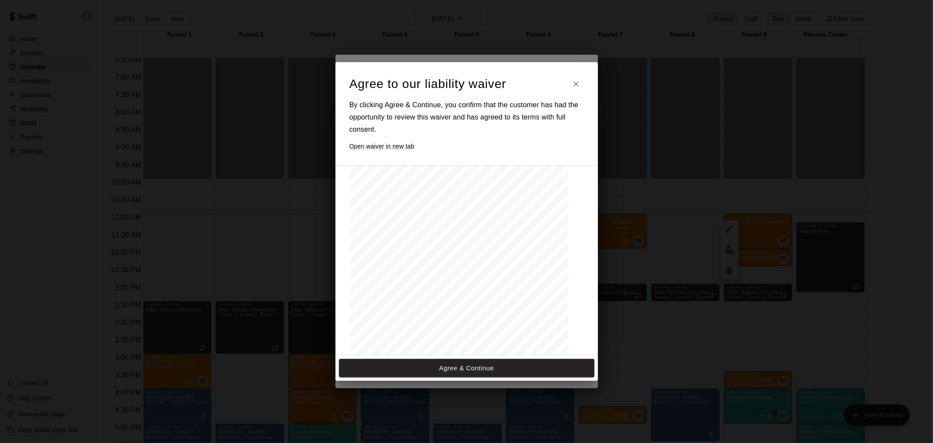
scroll to position [384, 0]
click at [481, 365] on button "Agree & Continue" at bounding box center [467, 368] width 256 height 18
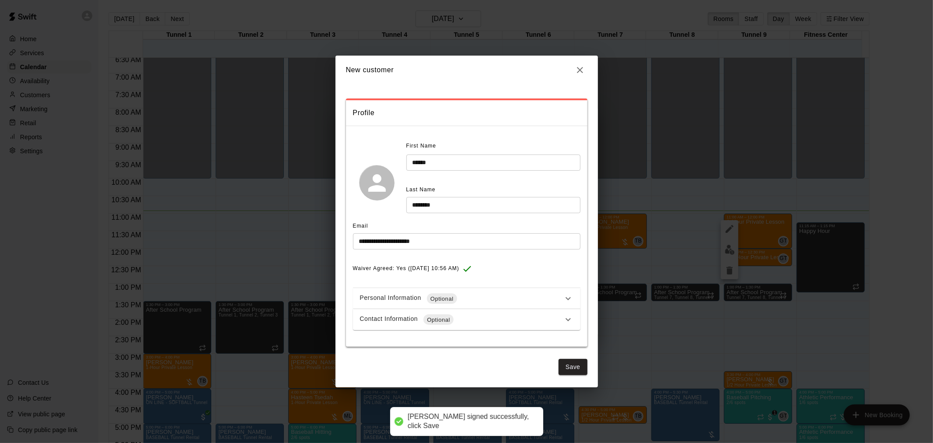
click at [479, 324] on div "Contact Information Optional" at bounding box center [461, 319] width 203 height 11
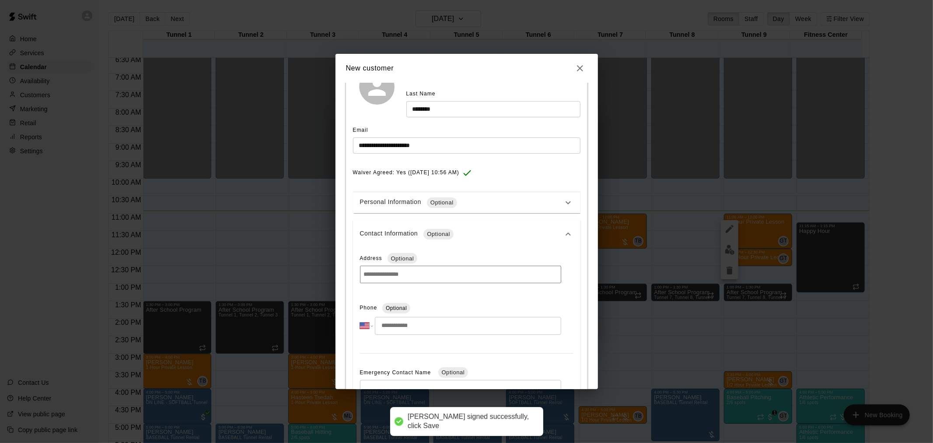
scroll to position [97, 0]
click at [427, 320] on input "tel" at bounding box center [468, 323] width 186 height 18
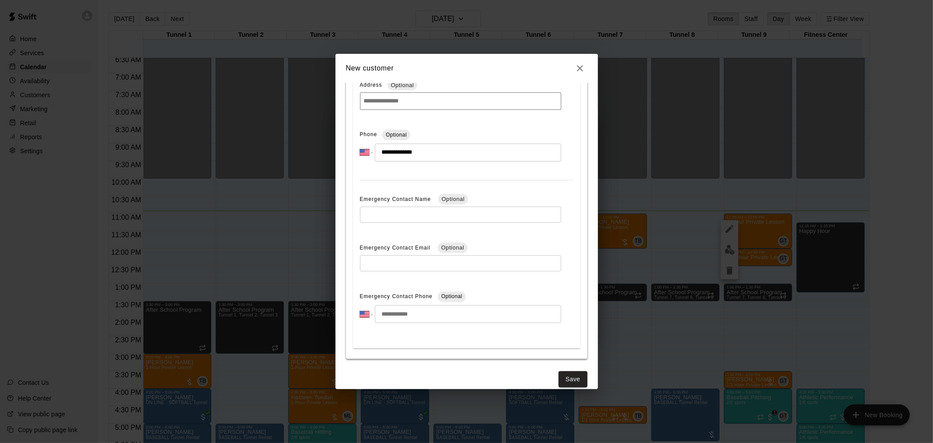
scroll to position [279, 0]
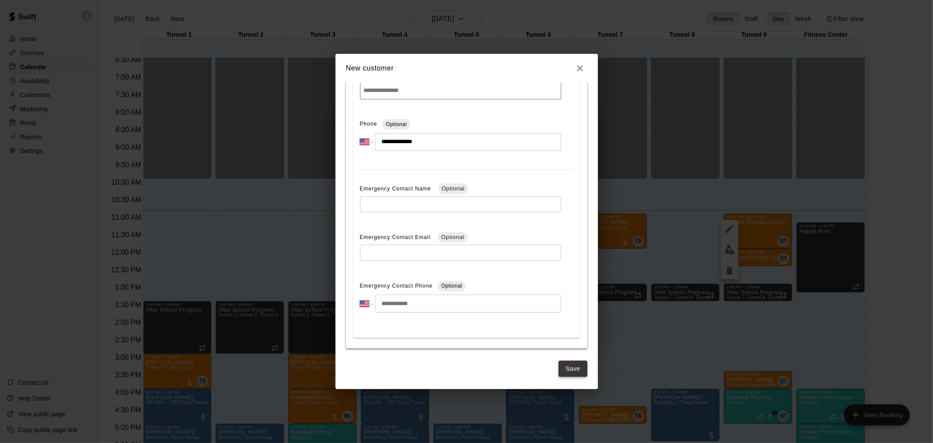
type input "**********"
click at [563, 370] on button "Save" at bounding box center [573, 369] width 29 height 16
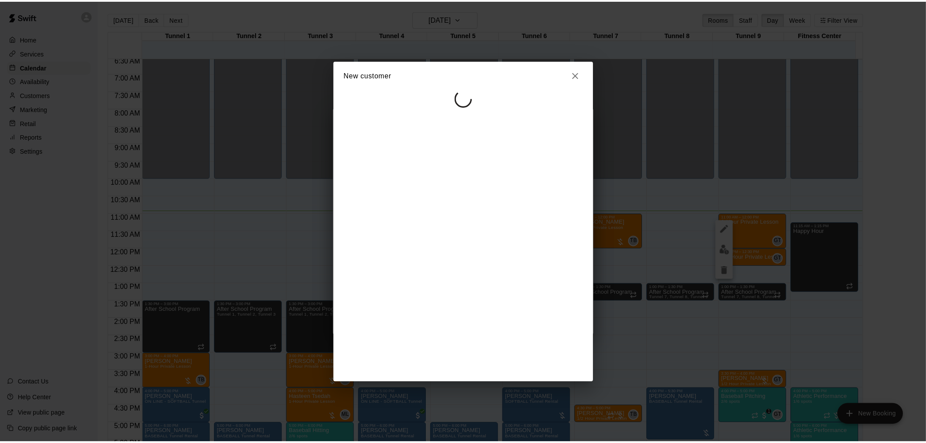
scroll to position [0, 0]
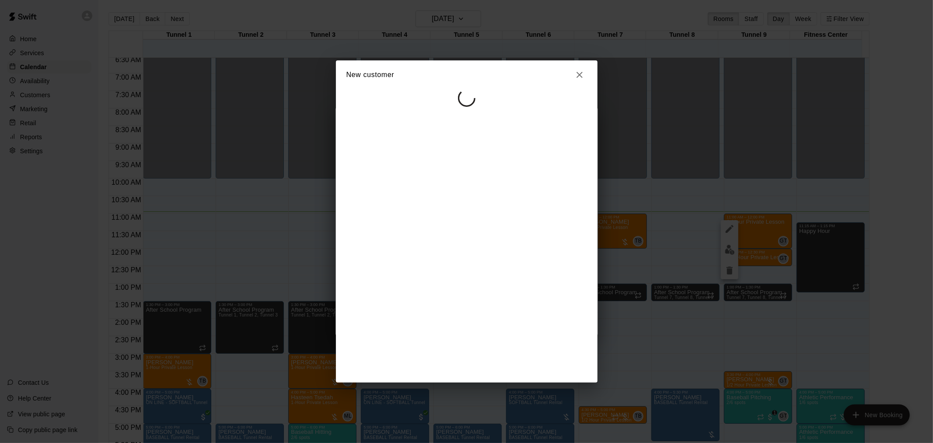
select select "**"
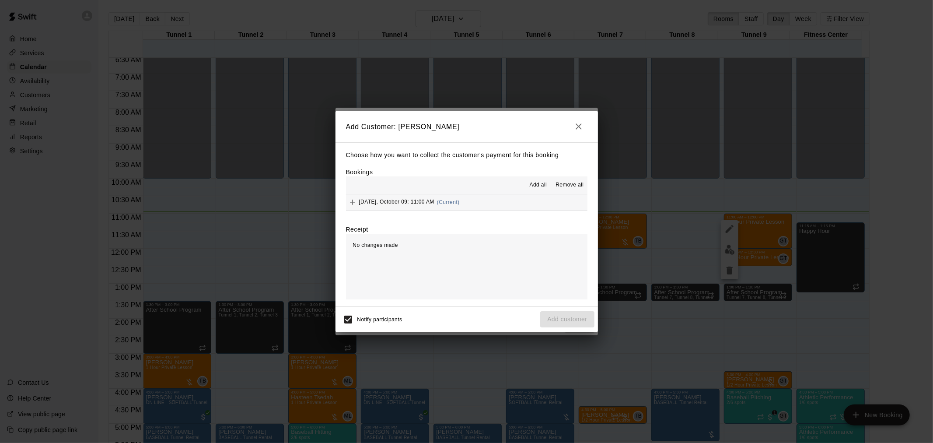
click at [452, 214] on div "Choose how you want to collect the customer's payment for this booking Bookings…" at bounding box center [467, 224] width 263 height 164
click at [452, 208] on div "Thursday, October 09: 11:00 AM (Current)" at bounding box center [403, 202] width 114 height 13
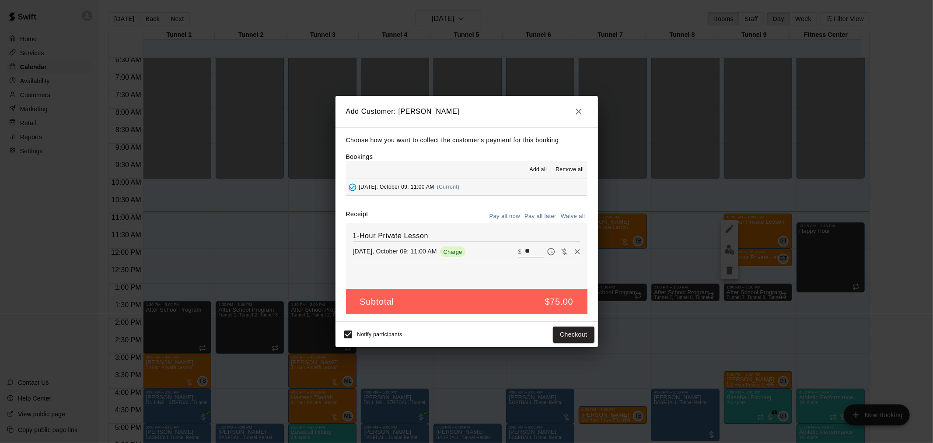
click at [541, 216] on button "Pay all later" at bounding box center [541, 217] width 36 height 14
click at [502, 212] on button "Pay all now" at bounding box center [505, 217] width 35 height 14
click at [571, 330] on button "Checkout" at bounding box center [573, 334] width 41 height 16
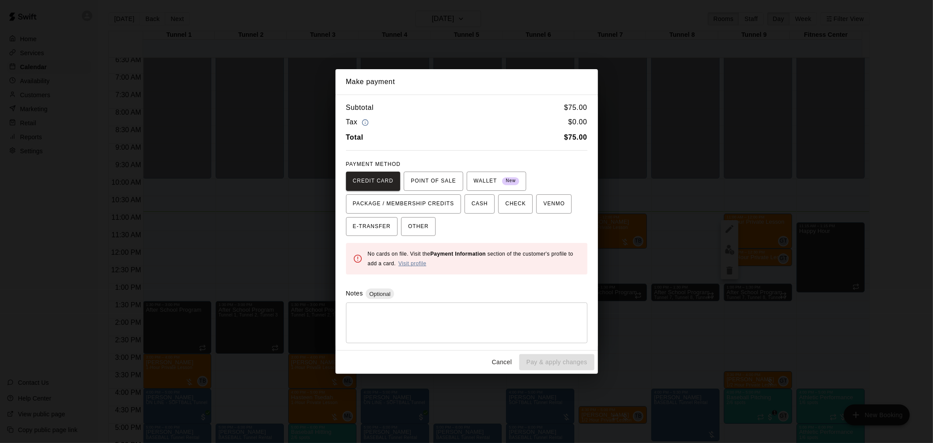
click at [419, 260] on link "Visit profile" at bounding box center [413, 263] width 28 height 6
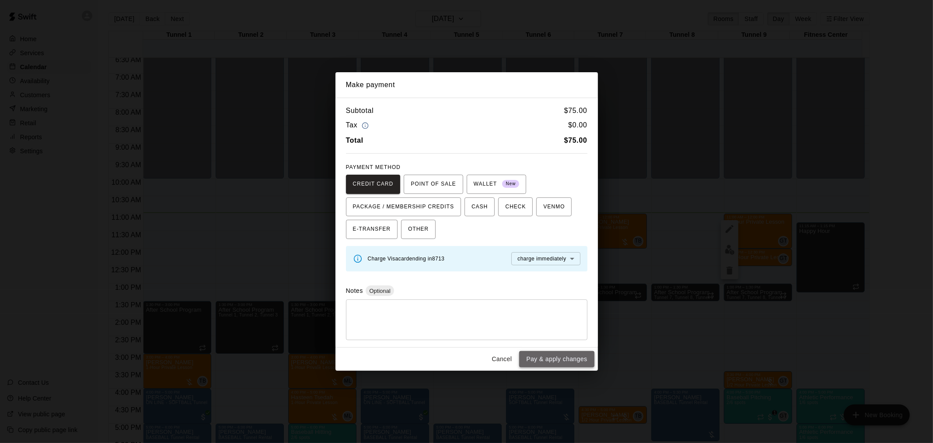
click at [560, 357] on button "Pay & apply changes" at bounding box center [556, 359] width 75 height 16
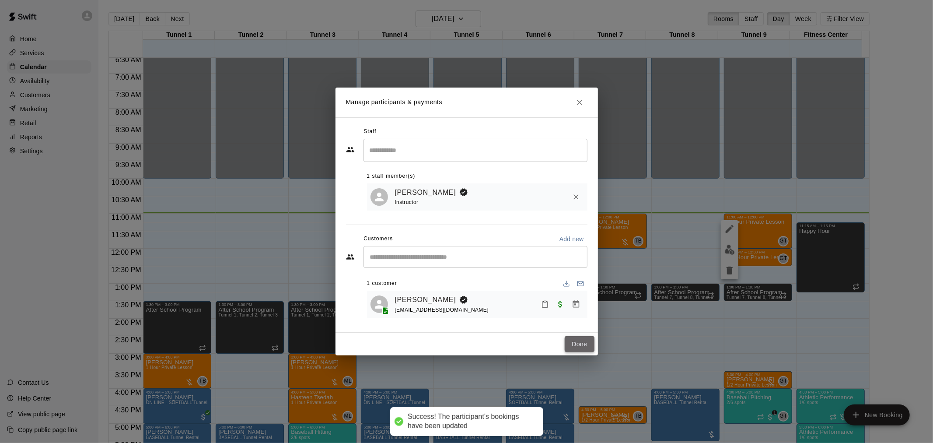
click at [581, 342] on button "Done" at bounding box center [579, 344] width 29 height 16
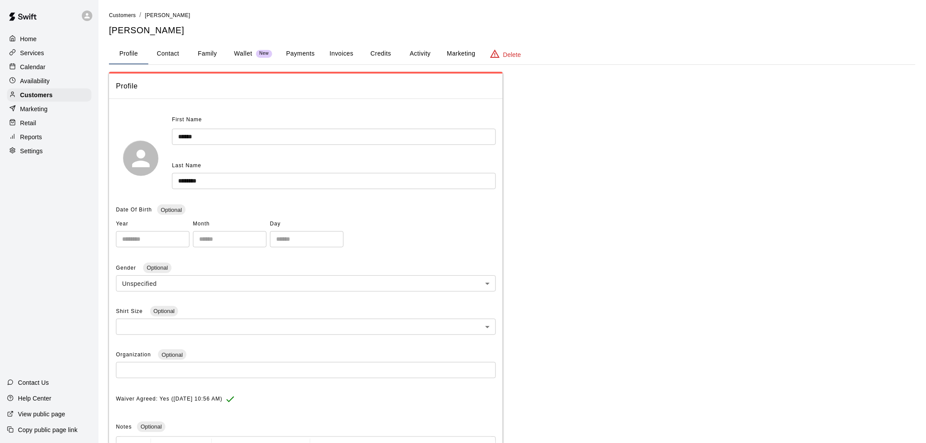
click at [298, 47] on button "Payments" at bounding box center [300, 53] width 42 height 21
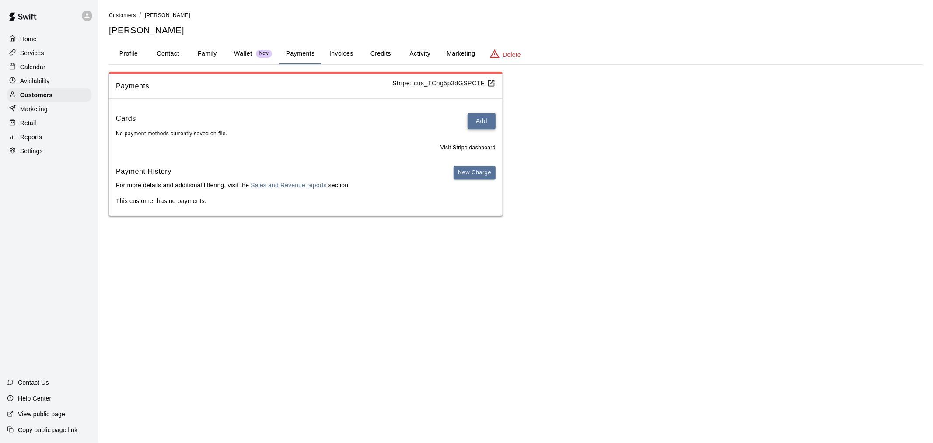
click at [477, 119] on button "Add" at bounding box center [482, 121] width 28 height 16
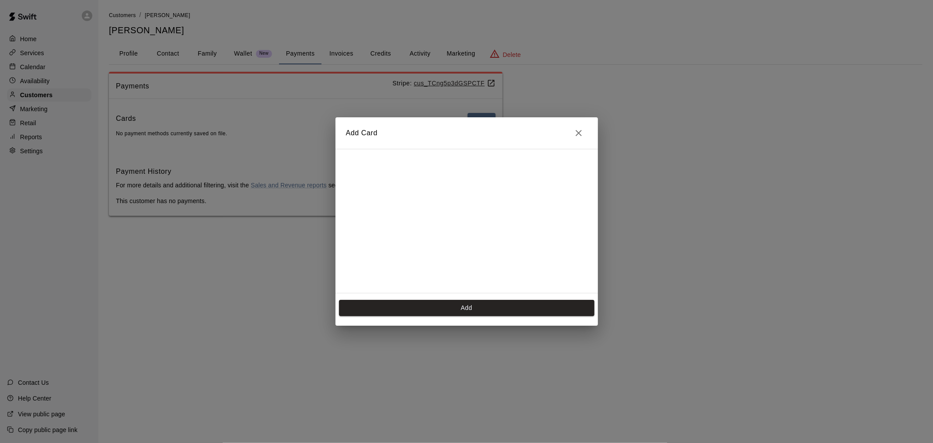
scroll to position [174, 0]
click at [482, 309] on button "Add" at bounding box center [467, 308] width 256 height 16
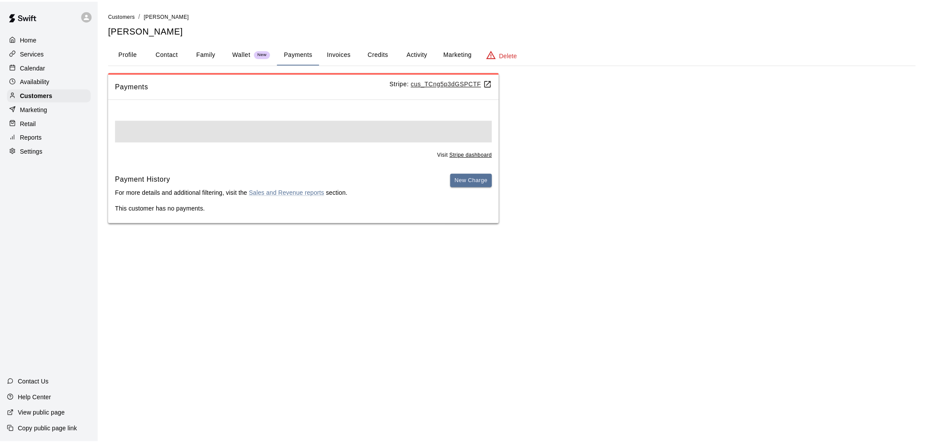
scroll to position [0, 0]
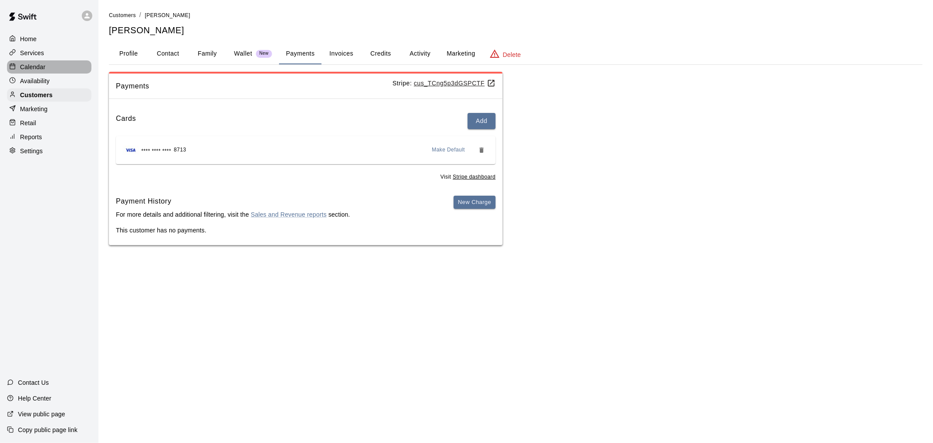
click at [45, 68] on p "Calendar" at bounding box center [32, 67] width 25 height 9
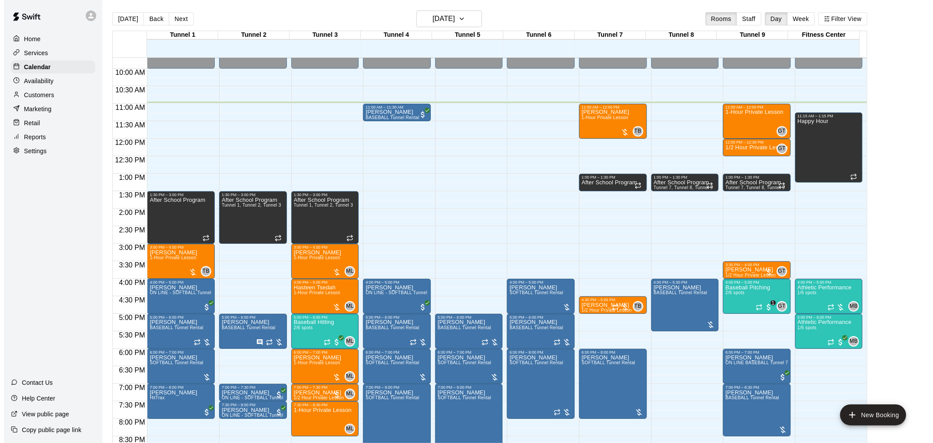
scroll to position [287, 0]
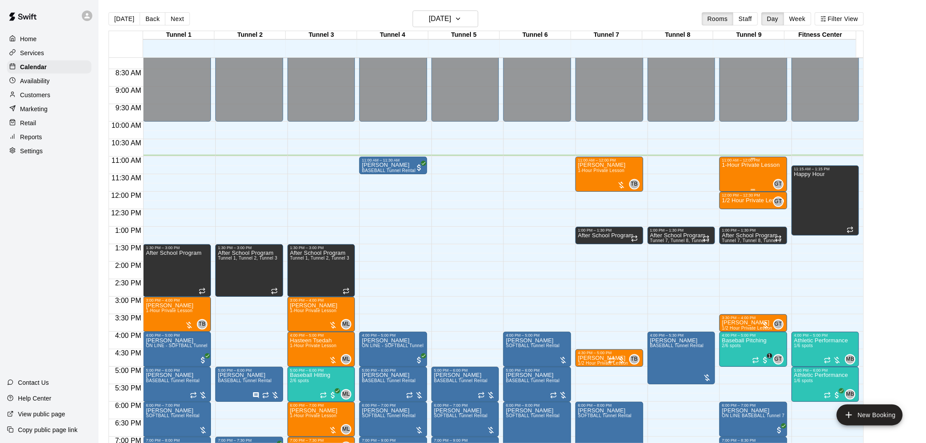
click at [754, 179] on div "1-Hour Private Lesson" at bounding box center [751, 383] width 58 height 443
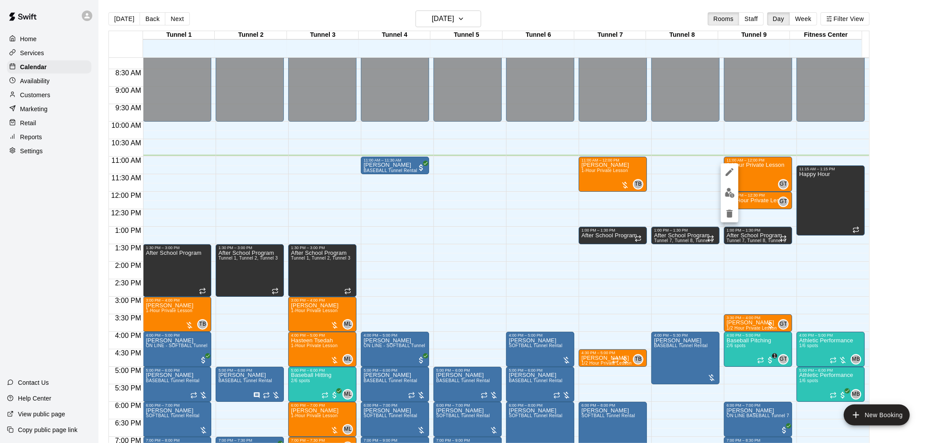
click at [734, 192] on img "edit" at bounding box center [730, 193] width 10 height 10
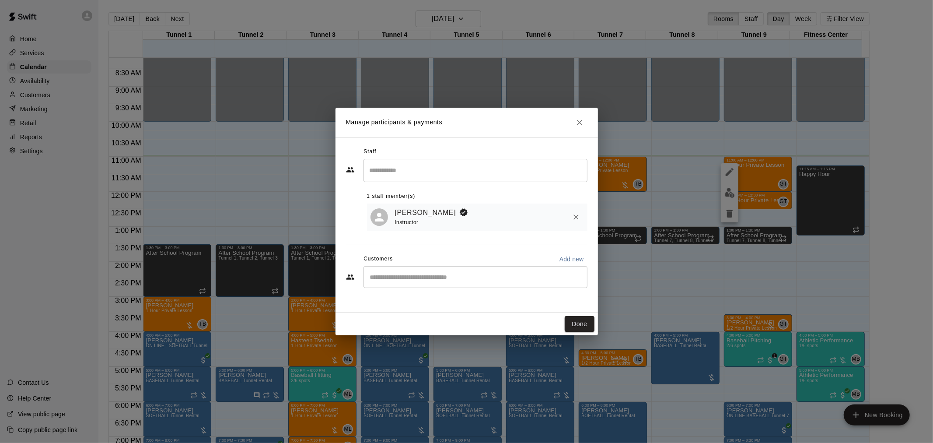
click at [474, 270] on div "​" at bounding box center [476, 277] width 224 height 22
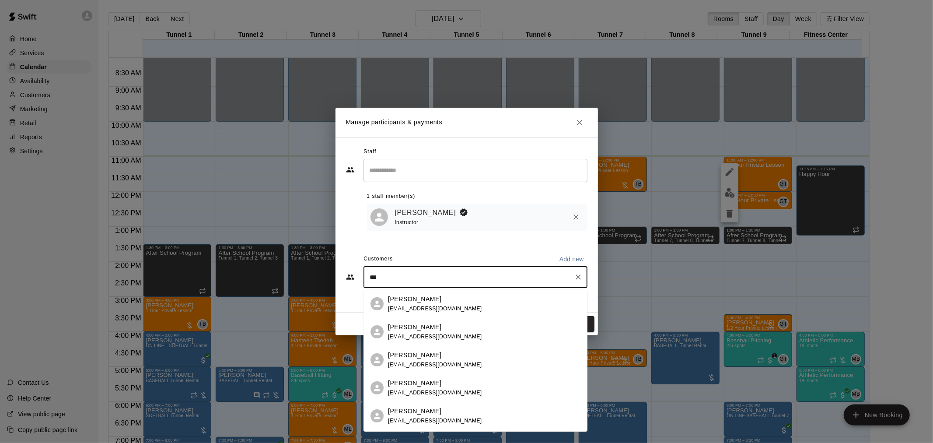
type input "***"
